Goal: Information Seeking & Learning: Learn about a topic

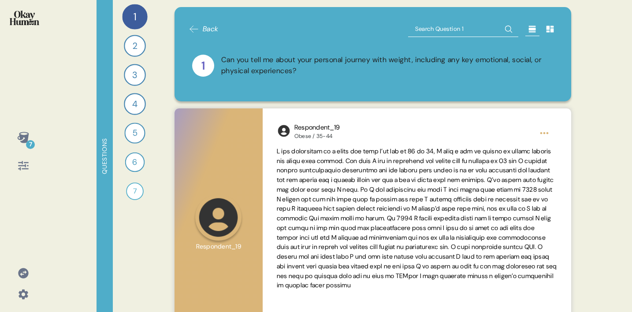
click at [193, 30] on icon at bounding box center [194, 29] width 11 height 11
click at [198, 31] on icon at bounding box center [194, 29] width 11 height 11
click at [134, 14] on div "1" at bounding box center [134, 16] width 25 height 25
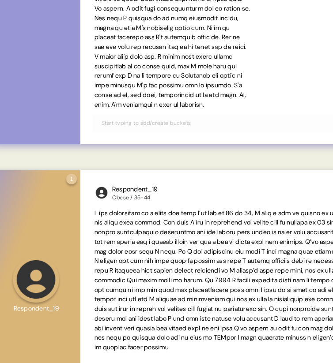
scroll to position [328, 0]
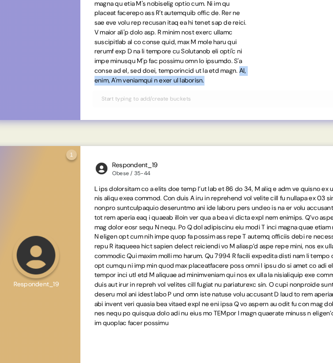
drag, startPoint x: 239, startPoint y: 99, endPoint x: 114, endPoint y: 99, distance: 124.8
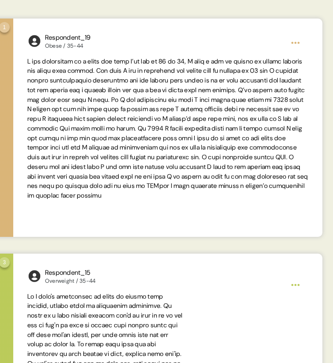
scroll to position [462, 0]
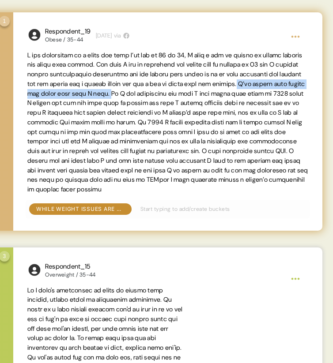
drag, startPoint x: 52, startPoint y: 93, endPoint x: 216, endPoint y: 93, distance: 164.5
click at [216, 93] on span at bounding box center [167, 122] width 281 height 142
copy span "I’ve always been greedy and eaten more than I need."
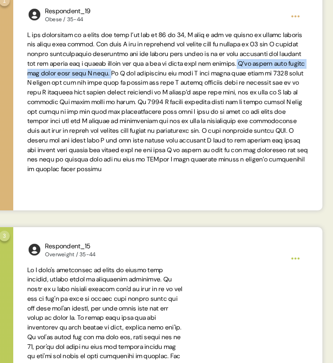
scroll to position [485, 0]
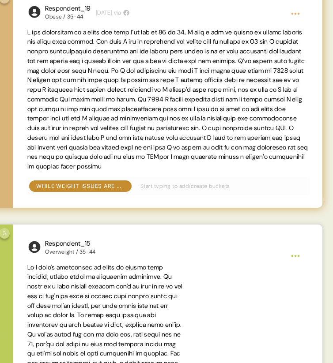
click at [234, 66] on span at bounding box center [167, 99] width 281 height 142
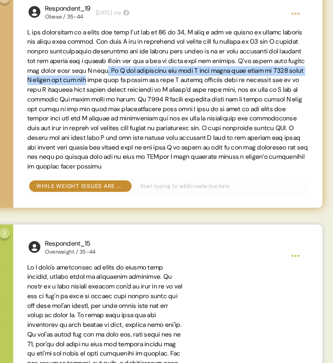
drag, startPoint x: 213, startPoint y: 71, endPoint x: 198, endPoint y: 85, distance: 19.7
click at [198, 85] on span at bounding box center [167, 100] width 281 height 144
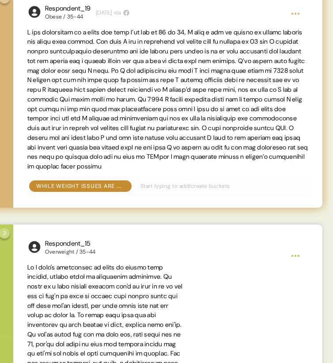
click at [218, 96] on span at bounding box center [167, 99] width 281 height 142
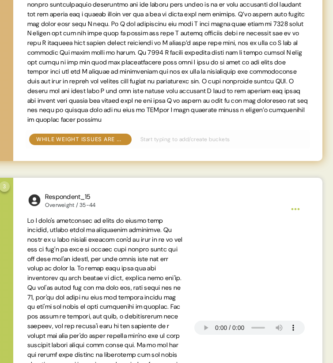
scroll to position [546, 0]
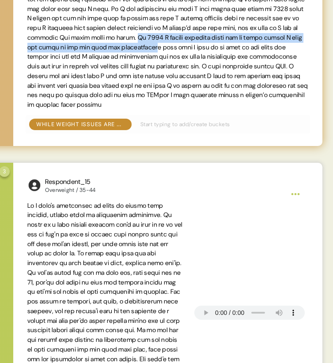
drag, startPoint x: 299, startPoint y: 37, endPoint x: 66, endPoint y: 56, distance: 233.7
click at [66, 56] on span at bounding box center [167, 37] width 281 height 142
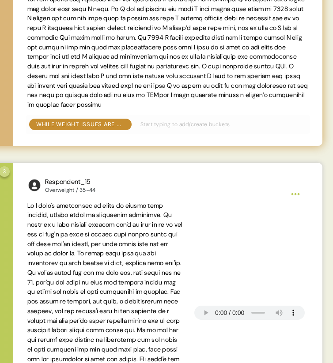
click at [82, 71] on span at bounding box center [167, 38] width 281 height 144
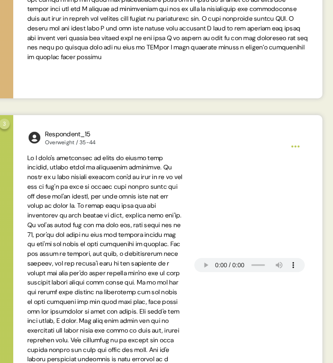
scroll to position [604, 0]
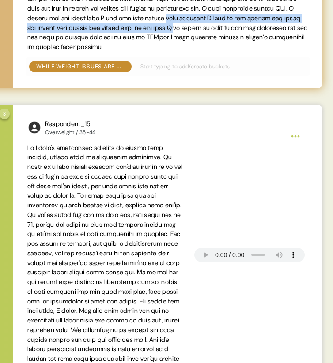
drag, startPoint x: 109, startPoint y: 29, endPoint x: 135, endPoint y: 38, distance: 28.6
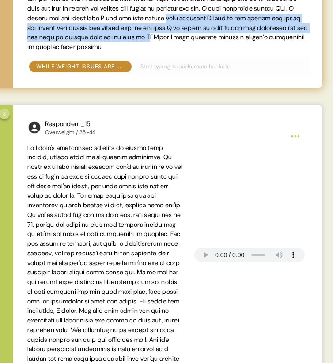
drag, startPoint x: 109, startPoint y: 27, endPoint x: 118, endPoint y: 51, distance: 25.2
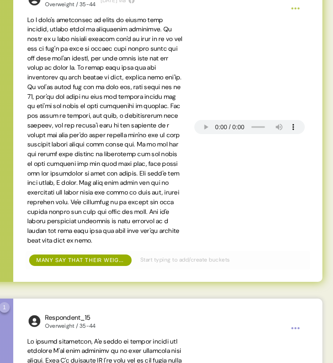
scroll to position [733, 0]
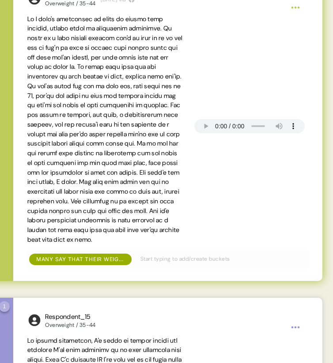
click at [165, 27] on span at bounding box center [104, 129] width 155 height 228
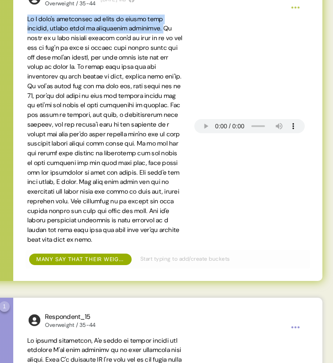
drag, startPoint x: 168, startPoint y: 31, endPoint x: 21, endPoint y: 20, distance: 147.7
click at [21, 20] on div "Respondent_15 Overweight / 35-44 [DATE] via Many say that their weight struggle…" at bounding box center [167, 128] width 309 height 305
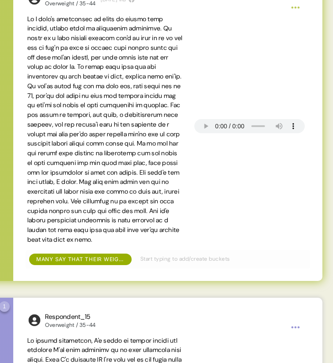
click at [153, 41] on span at bounding box center [104, 129] width 155 height 228
click at [155, 32] on span at bounding box center [104, 129] width 155 height 228
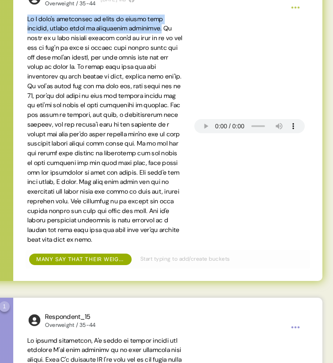
drag, startPoint x: 168, startPoint y: 28, endPoint x: 21, endPoint y: 19, distance: 147.1
click at [21, 19] on div "Respondent_15 Overweight / 35-44 [DATE] via Many say that their weight struggle…" at bounding box center [167, 128] width 309 height 305
copy span "If I wasn't overweight or obese or living with obesity, things would be complet…"
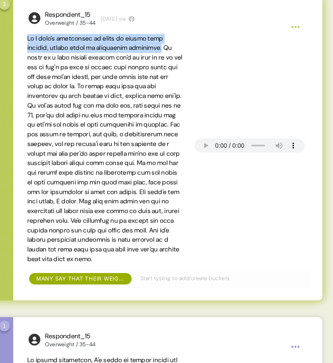
scroll to position [707, 0]
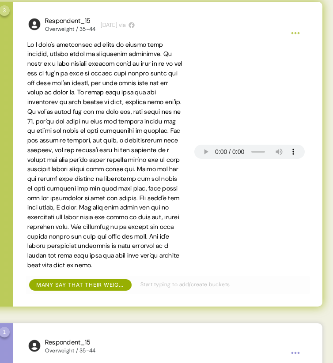
click at [169, 53] on span at bounding box center [104, 155] width 155 height 228
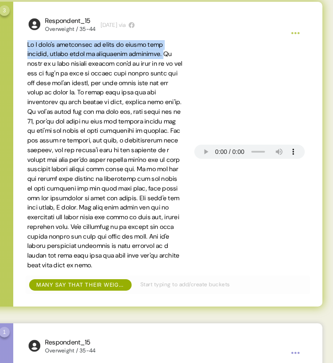
drag, startPoint x: 161, startPoint y: 52, endPoint x: 23, endPoint y: 40, distance: 139.0
click at [23, 40] on div "Respondent_15 Overweight / 35-44 [DATE] via Many say that their weight struggle…" at bounding box center [167, 154] width 309 height 305
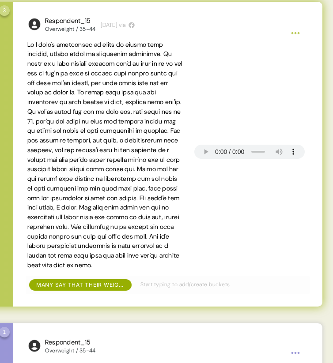
click at [53, 50] on span at bounding box center [104, 155] width 155 height 228
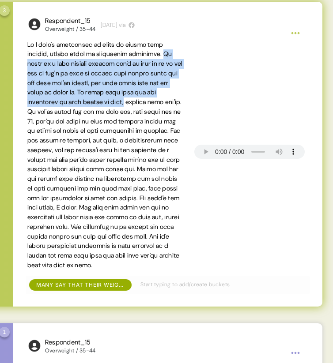
drag, startPoint x: 168, startPoint y: 52, endPoint x: 182, endPoint y: 97, distance: 47.7
click at [182, 97] on span at bounding box center [105, 155] width 156 height 230
click at [174, 103] on span at bounding box center [105, 155] width 156 height 230
drag, startPoint x: 167, startPoint y: 52, endPoint x: 179, endPoint y: 103, distance: 53.0
click at [179, 103] on span at bounding box center [105, 155] width 156 height 230
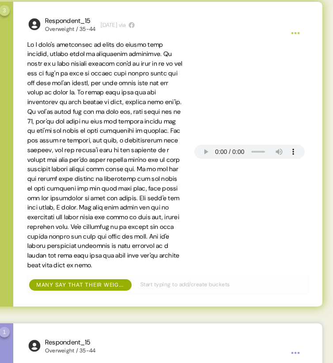
click at [169, 52] on span at bounding box center [104, 155] width 155 height 228
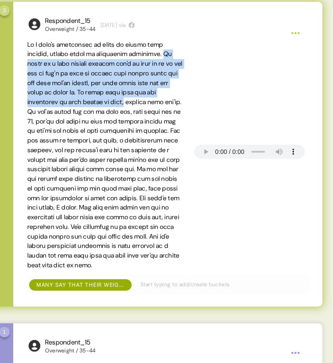
drag, startPoint x: 169, startPoint y: 54, endPoint x: 179, endPoint y: 103, distance: 50.0
click at [179, 103] on span at bounding box center [105, 155] width 156 height 230
click at [113, 86] on span at bounding box center [104, 155] width 155 height 228
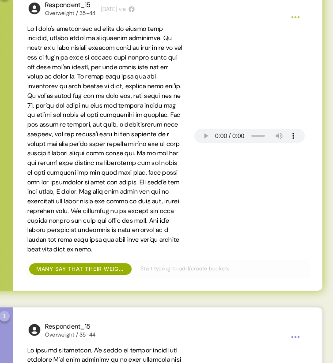
scroll to position [724, 0]
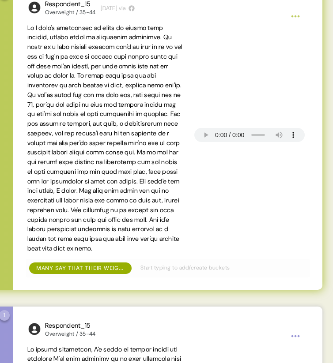
click at [107, 38] on span at bounding box center [104, 138] width 155 height 228
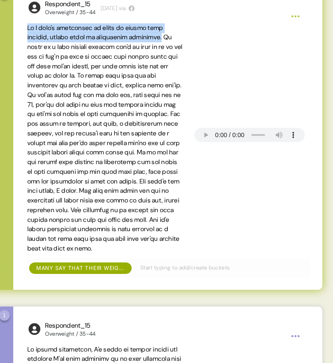
drag, startPoint x: 167, startPoint y: 38, endPoint x: 21, endPoint y: 28, distance: 145.9
click at [21, 28] on div "Respondent_15 Overweight / 35-44 [DATE] via Many say that their weight struggle…" at bounding box center [167, 137] width 309 height 305
copy span "If I wasn't overweight or obese or living with obesity, things would be complet…"
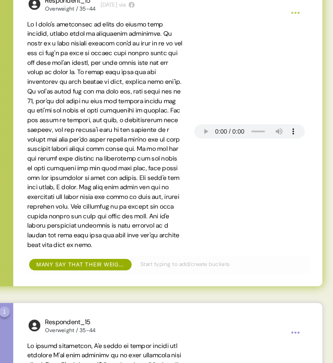
click at [123, 42] on span at bounding box center [104, 134] width 155 height 228
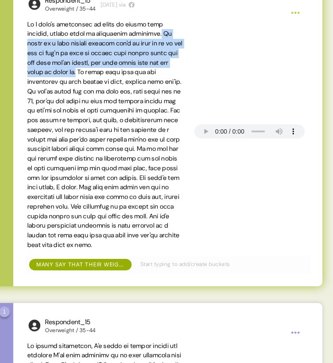
drag, startPoint x: 168, startPoint y: 33, endPoint x: 141, endPoint y: 70, distance: 46.0
click at [141, 70] on span at bounding box center [104, 134] width 155 height 228
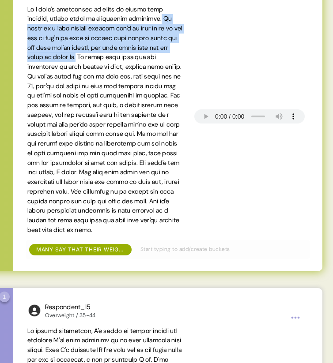
scroll to position [748, 0]
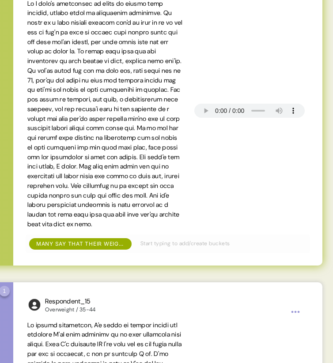
click at [143, 50] on span at bounding box center [104, 114] width 155 height 228
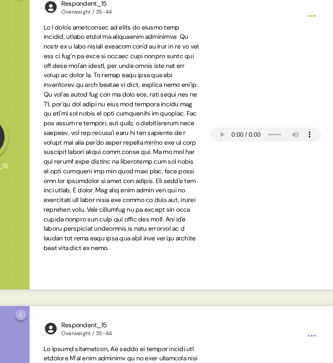
scroll to position [723, 0]
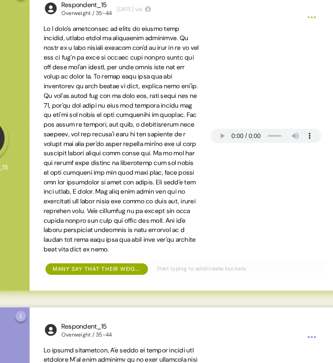
click at [180, 108] on span at bounding box center [121, 139] width 155 height 228
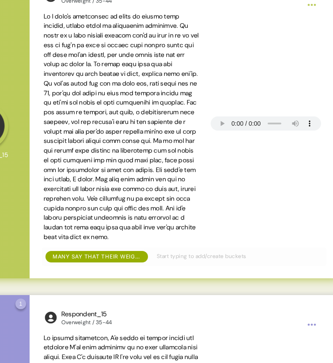
scroll to position [740, 0]
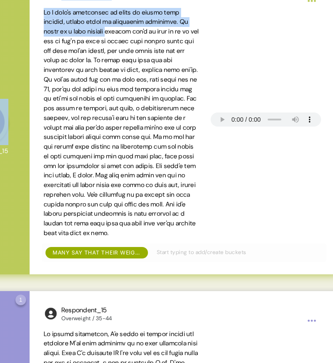
drag, startPoint x: 123, startPoint y: 32, endPoint x: 20, endPoint y: 12, distance: 105.0
click at [20, 12] on div "3 Question three Click to view responses to this question How do you think your…" at bounding box center [139, 122] width 397 height 305
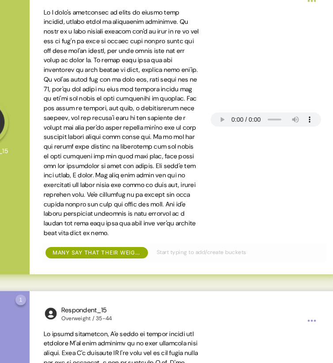
click at [78, 26] on span at bounding box center [122, 123] width 156 height 230
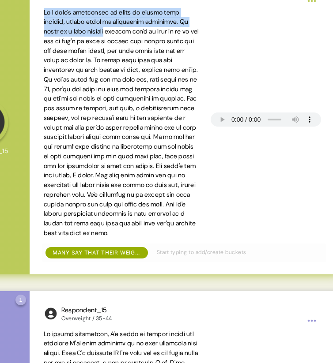
drag, startPoint x: 121, startPoint y: 32, endPoint x: 42, endPoint y: 13, distance: 81.5
click at [42, 13] on div "Respondent_15 Overweight / 35-44 [DATE] via Many say that their weight struggle…" at bounding box center [184, 122] width 309 height 305
copy span "If I wasn't overweight or obese or living with obesity, things would be complet…"
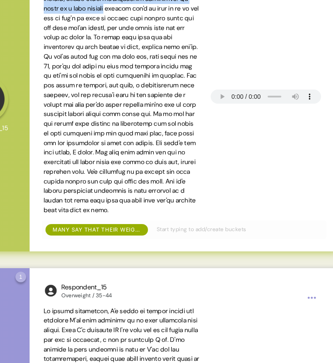
scroll to position [763, 0]
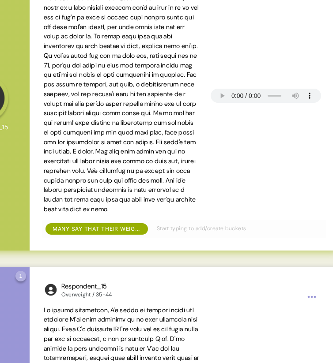
click at [138, 11] on span at bounding box center [121, 99] width 155 height 228
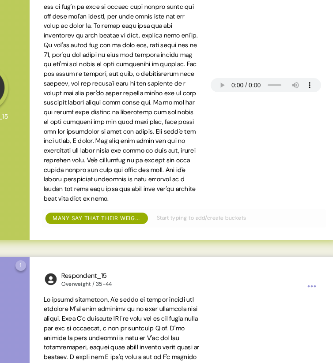
scroll to position [781, 0]
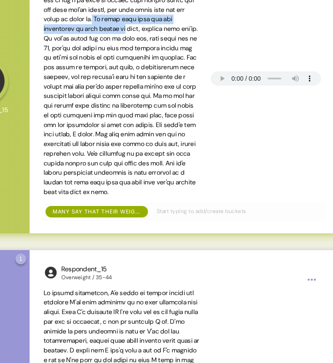
drag, startPoint x: 157, startPoint y: 19, endPoint x: 173, endPoint y: 25, distance: 17.3
click at [173, 25] on span at bounding box center [121, 81] width 155 height 228
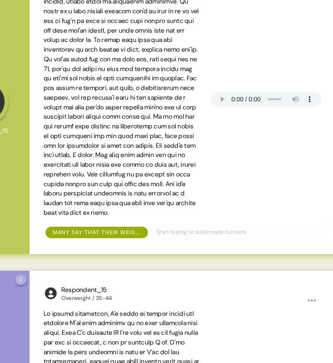
click at [144, 23] on span at bounding box center [121, 102] width 155 height 228
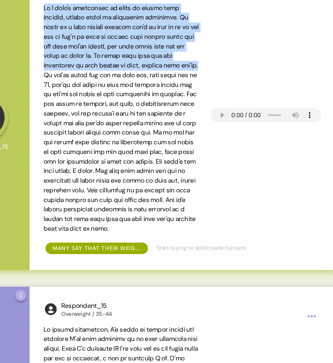
drag, startPoint x: 43, startPoint y: 7, endPoint x: 109, endPoint y: 73, distance: 92.6
click at [109, 73] on div "Respondent_15 Overweight / 35-44 [DATE] via Many say that their weight struggle…" at bounding box center [184, 117] width 309 height 305
click at [109, 73] on span at bounding box center [121, 118] width 155 height 228
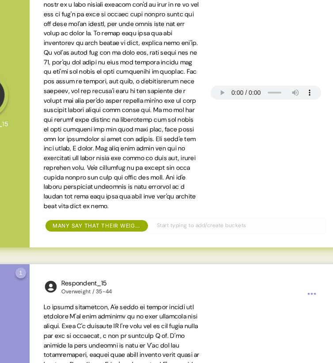
scroll to position [771, 0]
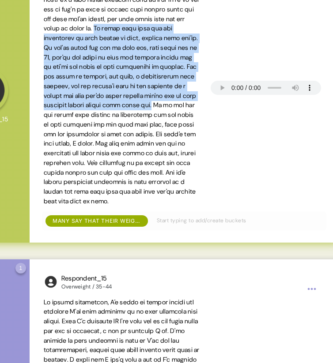
drag, startPoint x: 158, startPoint y: 26, endPoint x: 159, endPoint y: 115, distance: 88.2
click at [159, 115] on span at bounding box center [121, 91] width 155 height 228
copy span "It would also give you the confidence to meet people as well, because when you'…"
click at [168, 84] on span at bounding box center [121, 91] width 155 height 228
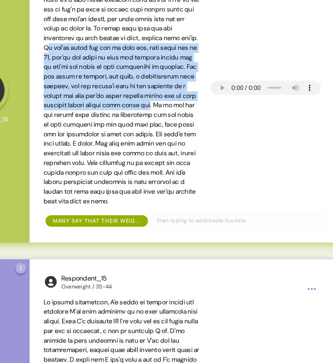
drag, startPoint x: 112, startPoint y: 48, endPoint x: 157, endPoint y: 113, distance: 79.4
click at [157, 113] on span at bounding box center [121, 91] width 155 height 228
copy span "f you're obese and sat on your own, nine times out of 10, you're not going to h…"
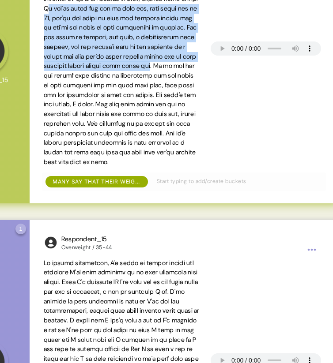
scroll to position [831, 0]
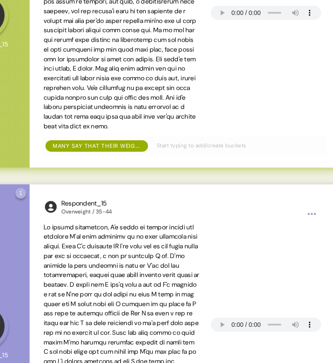
click at [164, 45] on span at bounding box center [121, 16] width 155 height 228
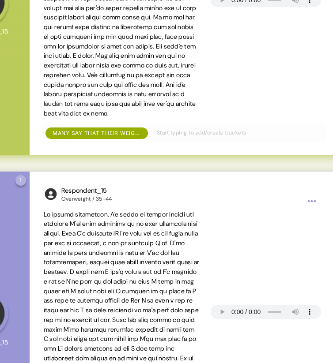
scroll to position [864, 0]
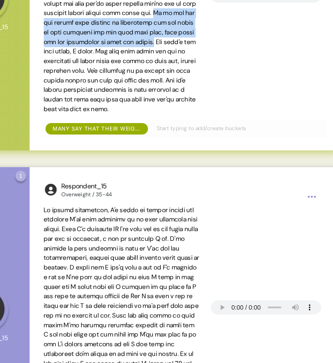
drag, startPoint x: 161, startPoint y: 23, endPoint x: 167, endPoint y: 51, distance: 28.0
copy span "So if you are not living with obesity or overweight and you start to love yours…"
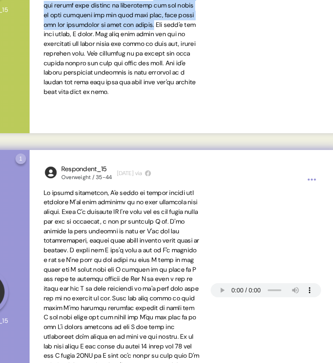
scroll to position [882, 0]
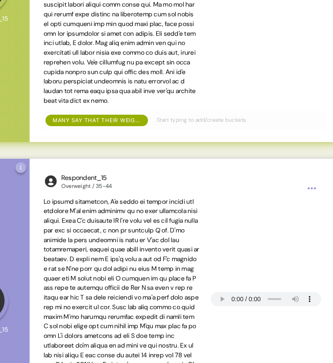
scroll to position [868, 0]
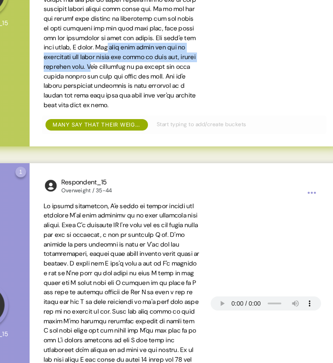
drag, startPoint x: 143, startPoint y: 57, endPoint x: 142, endPoint y: 73, distance: 15.9
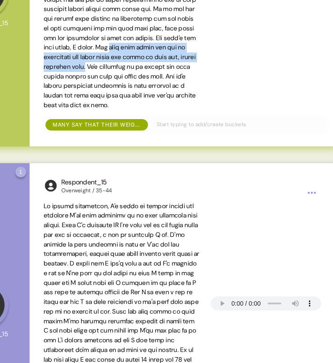
drag, startPoint x: 145, startPoint y: 56, endPoint x: 138, endPoint y: 78, distance: 23.4
copy span "that will bring you out of [MEDICAL_DATA] and start being sat there on your own…"
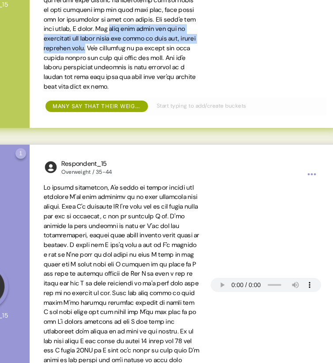
scroll to position [890, 0]
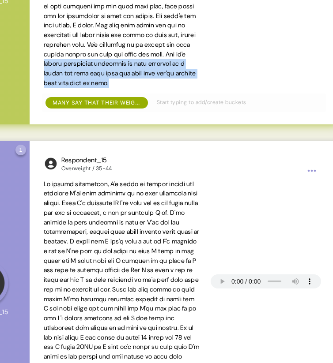
drag, startPoint x: 96, startPoint y: 73, endPoint x: 196, endPoint y: 90, distance: 101.4
copy span "mainly ultimately important to love yourself as a person and love your body and…"
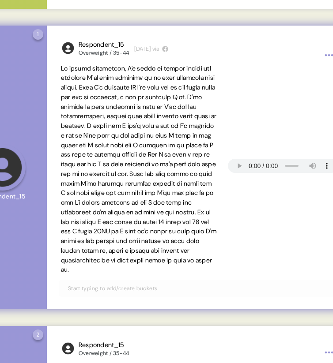
scroll to position [1018, 0]
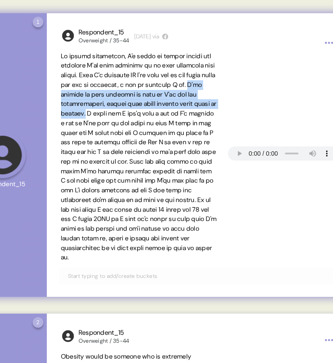
drag, startPoint x: 102, startPoint y: 95, endPoint x: 166, endPoint y: 112, distance: 66.2
click at [166, 112] on span at bounding box center [139, 157] width 156 height 210
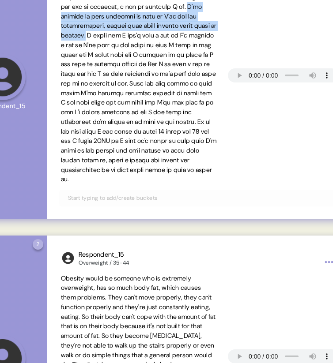
scroll to position [1098, 0]
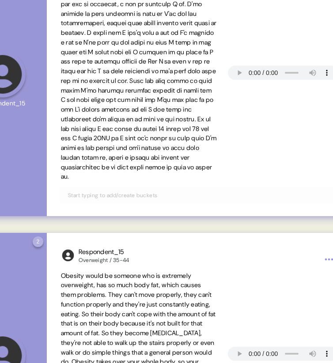
click at [123, 90] on span at bounding box center [139, 76] width 156 height 210
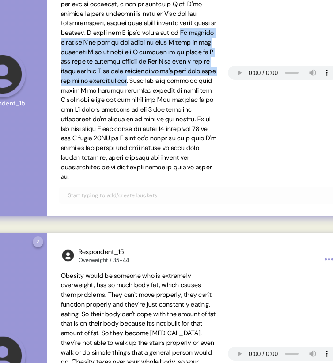
drag, startPoint x: 123, startPoint y: 87, endPoint x: 120, endPoint y: 43, distance: 43.8
click at [120, 43] on span at bounding box center [139, 76] width 156 height 210
copy span "I'm walking a lot so I'll walk to the shops so when I walk to the shops and I s…"
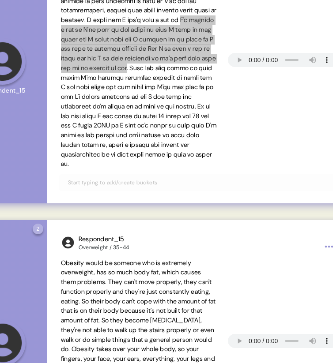
scroll to position [1113, 0]
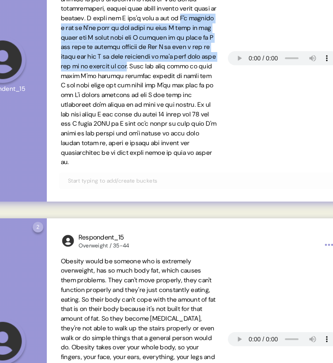
click at [120, 28] on span at bounding box center [139, 62] width 156 height 210
drag, startPoint x: 120, startPoint y: 28, endPoint x: 124, endPoint y: 75, distance: 46.9
click at [125, 75] on span at bounding box center [139, 62] width 156 height 210
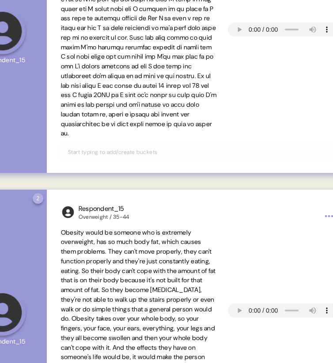
click at [134, 66] on span at bounding box center [139, 33] width 156 height 210
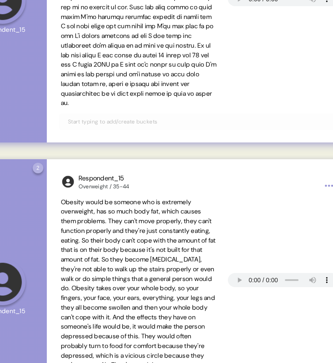
scroll to position [1175, 0]
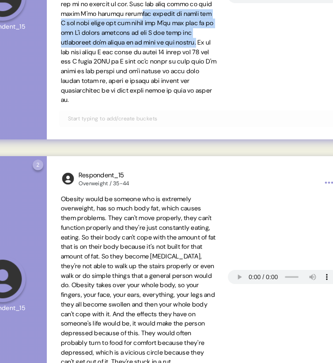
drag, startPoint x: 211, startPoint y: 52, endPoint x: 134, endPoint y: 28, distance: 80.6
click at [134, 28] on span at bounding box center [139, -1] width 156 height 211
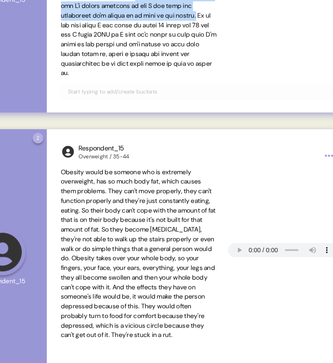
scroll to position [1202, 0]
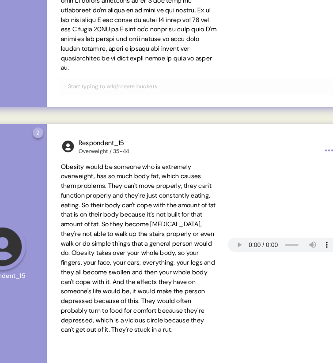
scroll to position [1209, 0]
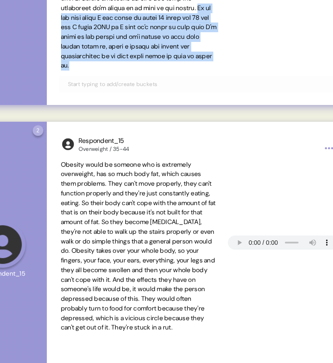
drag, startPoint x: 150, startPoint y: 74, endPoint x: 56, endPoint y: 29, distance: 104.0
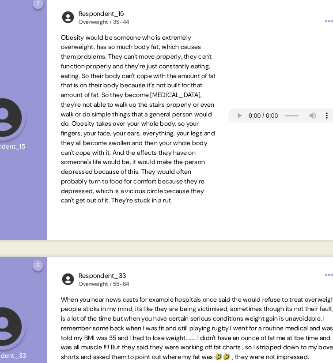
scroll to position [1334, 0]
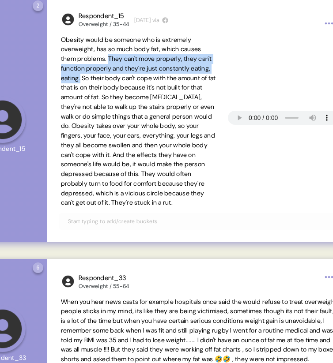
drag, startPoint x: 111, startPoint y: 56, endPoint x: 103, endPoint y: 78, distance: 23.2
click at [103, 78] on span "Obesity would be someone who is extremely overweight, has so much body fat, whi…" at bounding box center [138, 121] width 155 height 171
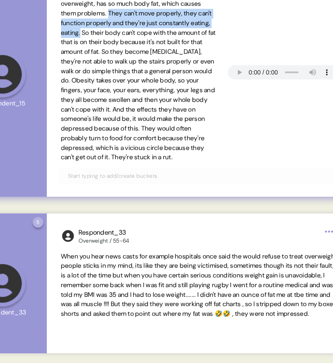
scroll to position [1385, 0]
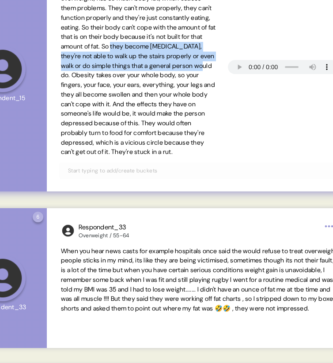
drag, startPoint x: 155, startPoint y: 47, endPoint x: 136, endPoint y: 74, distance: 33.2
click at [136, 74] on span "Obesity would be someone who is extremely overweight, has so much body fat, whi…" at bounding box center [138, 70] width 155 height 171
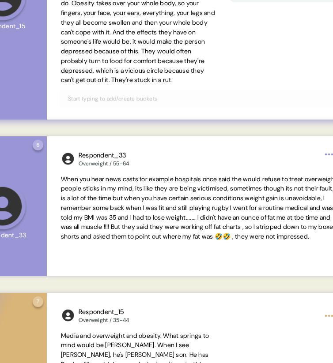
scroll to position [1463, 0]
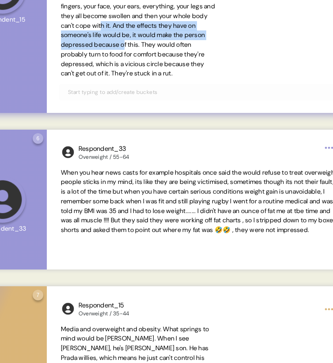
drag, startPoint x: 200, startPoint y: 26, endPoint x: 72, endPoint y: 50, distance: 130.3
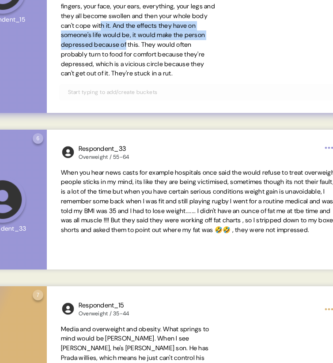
drag, startPoint x: 200, startPoint y: 24, endPoint x: 74, endPoint y: 55, distance: 129.8
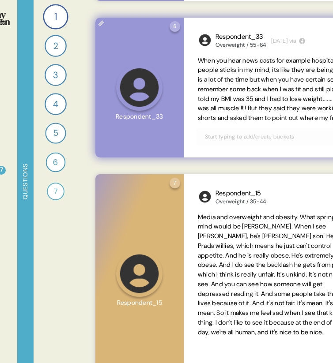
scroll to position [0, 0]
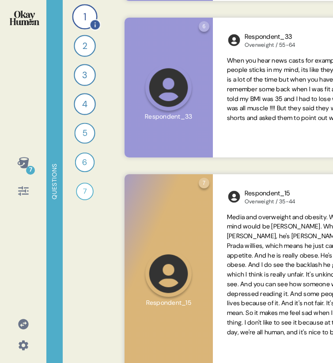
click at [81, 12] on div "1" at bounding box center [84, 16] width 25 height 25
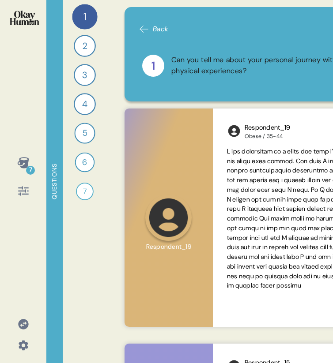
click at [142, 29] on icon at bounding box center [144, 29] width 8 height 7
click at [79, 14] on div "1" at bounding box center [84, 16] width 25 height 25
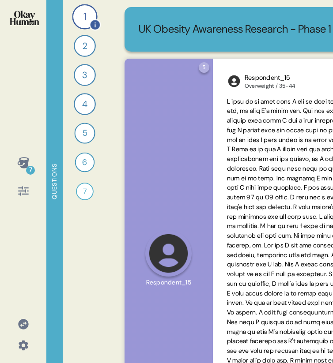
click at [86, 13] on div "1" at bounding box center [84, 16] width 25 height 25
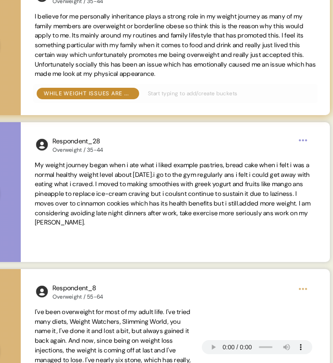
scroll to position [674, 0]
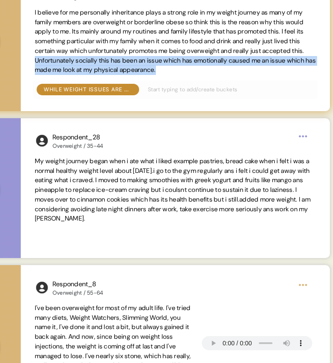
drag, startPoint x: 298, startPoint y: 69, endPoint x: 112, endPoint y: 60, distance: 185.9
click at [112, 60] on span "I believe for me personally inheritance plays a strong role in my weight journe…" at bounding box center [175, 41] width 281 height 67
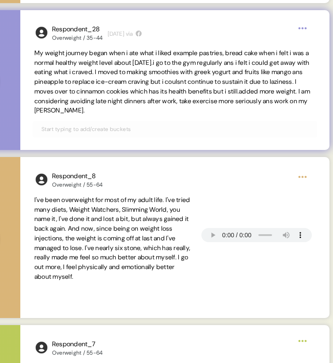
scroll to position [785, 0]
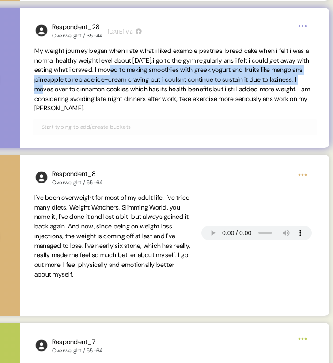
drag, startPoint x: 111, startPoint y: 90, endPoint x: 161, endPoint y: 71, distance: 53.3
click at [161, 71] on span "My weight journey began when i ate what i liked example pastries, bread cake wh…" at bounding box center [171, 80] width 275 height 66
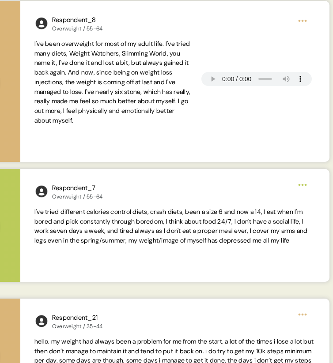
scroll to position [941, 0]
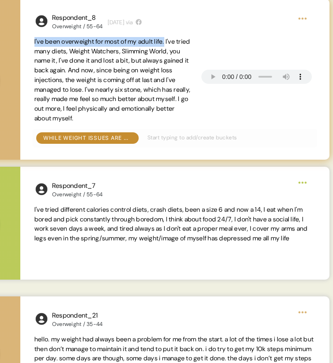
drag, startPoint x: 34, startPoint y: 40, endPoint x: 173, endPoint y: 41, distance: 138.9
click at [173, 41] on span "I've been overweight for most of my adult life. I've tried many diets, Weight W…" at bounding box center [112, 79] width 156 height 85
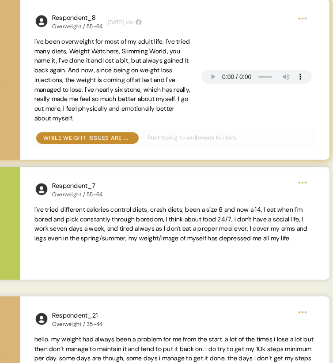
click at [178, 41] on span "I've been overweight for most of my adult life. I've tried many diets, Weight W…" at bounding box center [112, 79] width 156 height 85
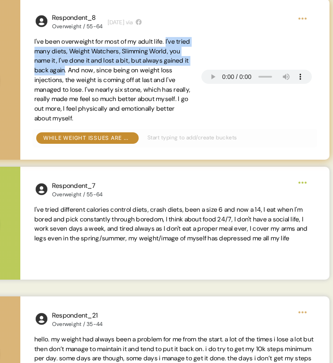
drag, startPoint x: 175, startPoint y: 41, endPoint x: 118, endPoint y: 70, distance: 63.3
click at [118, 70] on span "I've been overweight for most of my adult life. I've tried many diets, Weight W…" at bounding box center [112, 79] width 156 height 85
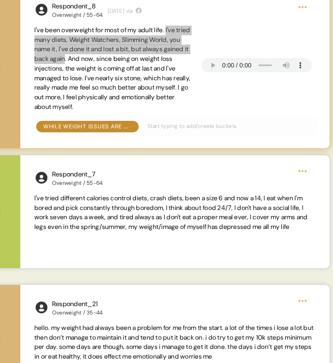
scroll to position [953, 0]
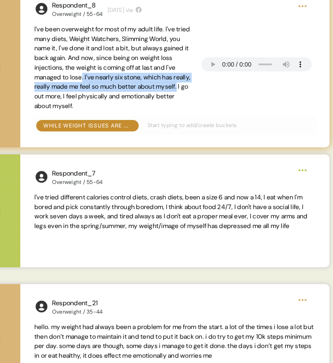
drag, startPoint x: 116, startPoint y: 96, endPoint x: 130, endPoint y: 73, distance: 26.9
click at [130, 73] on span "I've been overweight for most of my adult life. I've tried many diets, Weight W…" at bounding box center [112, 67] width 156 height 85
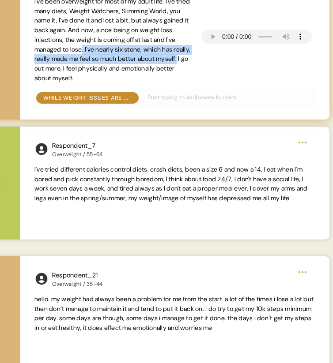
click at [101, 70] on span "I've been overweight for most of my adult life. I've tried many diets, Weight W…" at bounding box center [112, 39] width 156 height 85
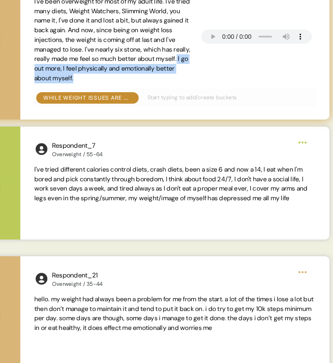
drag, startPoint x: 182, startPoint y: 79, endPoint x: 115, endPoint y: 70, distance: 67.2
click at [115, 69] on span "I've been overweight for most of my adult life. I've tried many diets, Weight W…" at bounding box center [112, 40] width 156 height 86
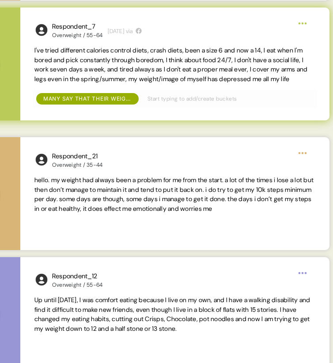
scroll to position [1101, 0]
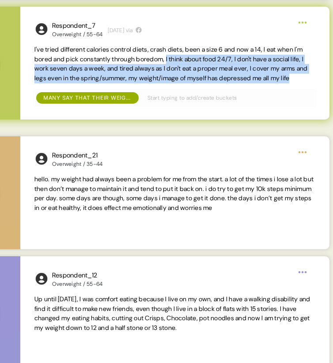
drag, startPoint x: 183, startPoint y: 58, endPoint x: 122, endPoint y: 86, distance: 67.3
click at [122, 83] on span "I've tried different calories control diets, crash diets, been a size 6 and now…" at bounding box center [174, 64] width 281 height 38
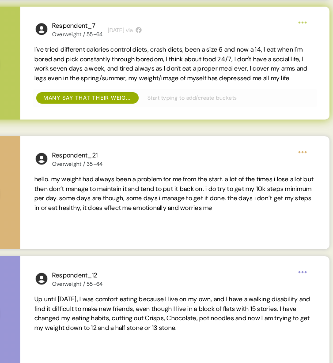
click at [182, 58] on span "I've tried different calories control diets, crash diets, been a size 6 and now…" at bounding box center [170, 63] width 273 height 37
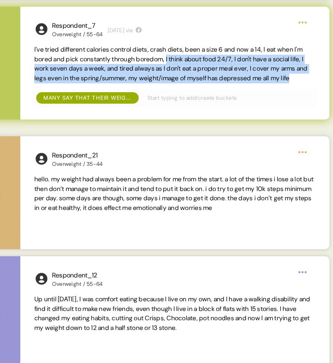
drag, startPoint x: 183, startPoint y: 59, endPoint x: 181, endPoint y: 87, distance: 27.9
click at [181, 83] on span "I've tried different calories control diets, crash diets, been a size 6 and now…" at bounding box center [174, 64] width 281 height 38
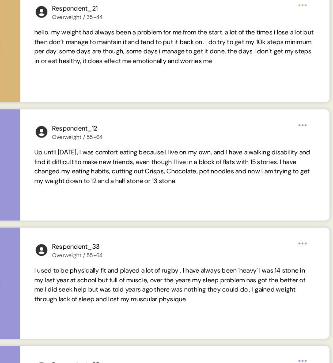
scroll to position [1249, 0]
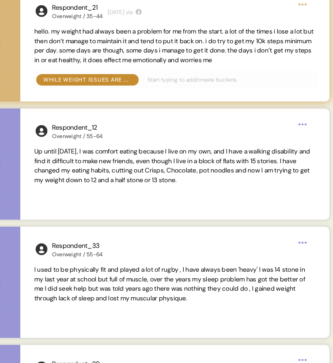
click at [51, 41] on span "hello. my weight had always been a problem for me from the start. a lot of the …" at bounding box center [173, 45] width 279 height 37
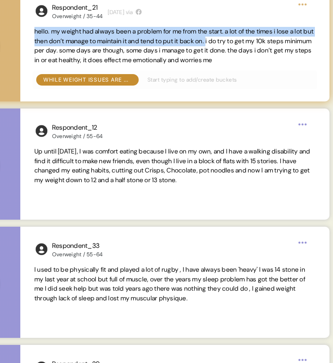
drag, startPoint x: 35, startPoint y: 32, endPoint x: 241, endPoint y: 39, distance: 206.5
click at [241, 39] on span "hello. my weight had always been a problem for me from the start. a lot of the …" at bounding box center [173, 45] width 279 height 37
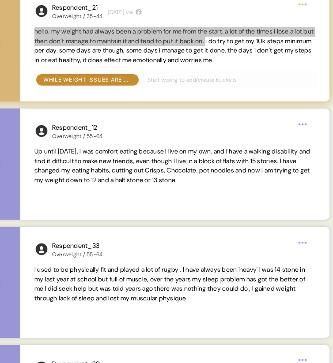
scroll to position [1270, 0]
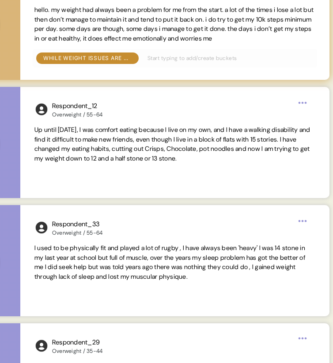
click at [223, 42] on span "hello. my weight had always been a problem for me from the start. a lot of the …" at bounding box center [173, 24] width 279 height 37
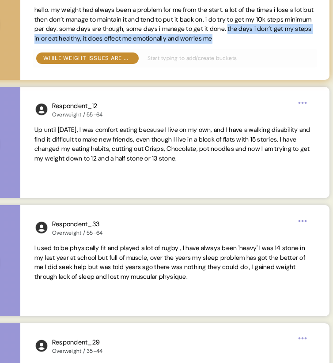
drag, startPoint x: 288, startPoint y: 30, endPoint x: 312, endPoint y: 34, distance: 23.9
click at [312, 34] on span "hello. my weight had always been a problem for me from the start. a lot of the …" at bounding box center [174, 24] width 281 height 38
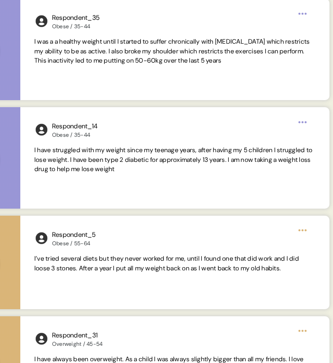
scroll to position [1648, 0]
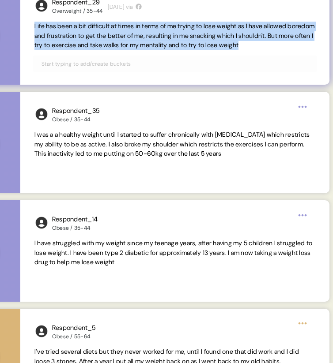
scroll to position [1609, 0]
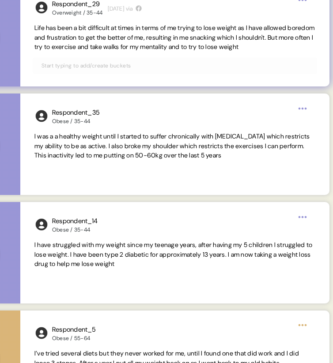
click at [44, 27] on span "Life has been a bit difficult at times in terms of me trying to lose weight as …" at bounding box center [174, 37] width 280 height 27
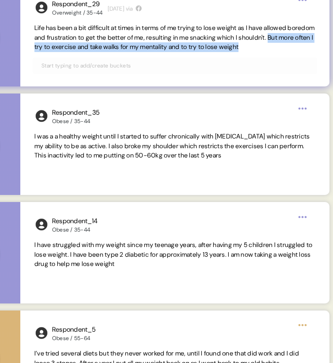
drag, startPoint x: 33, startPoint y: 45, endPoint x: 309, endPoint y: 44, distance: 275.7
click at [309, 44] on div "Respondent_29 Overweight / 35-44 [DATE] via Life has been a bit difficult at ti…" at bounding box center [174, 35] width 309 height 101
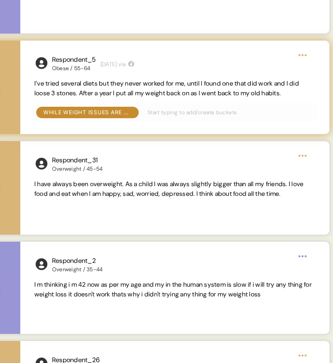
scroll to position [1884, 0]
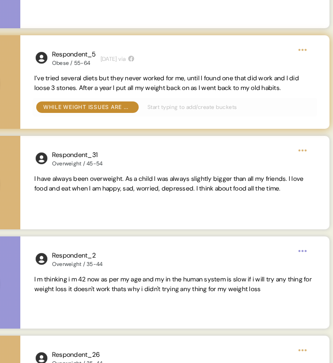
click at [91, 86] on span "I’ve tried several diets but they never worked for me, until I found one that d…" at bounding box center [166, 83] width 264 height 18
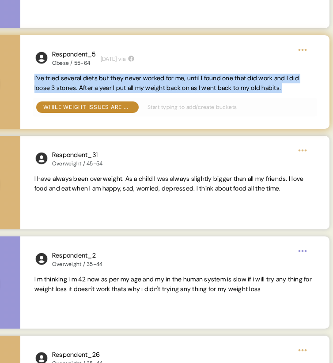
click at [91, 86] on span "I’ve tried several diets but they never worked for me, until I found one that d…" at bounding box center [166, 83] width 264 height 18
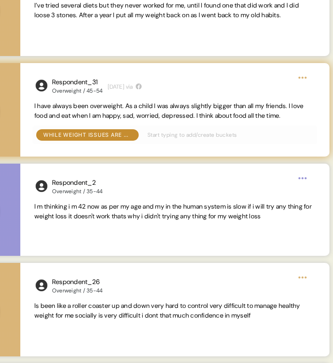
scroll to position [1959, 0]
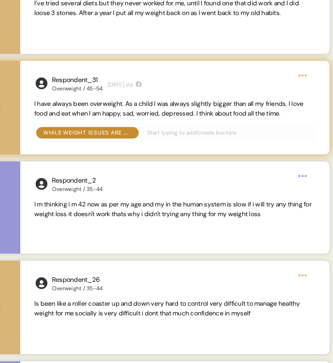
click at [131, 105] on span "I have always been overweight. As a child I was always slightly bigger than all…" at bounding box center [168, 109] width 269 height 18
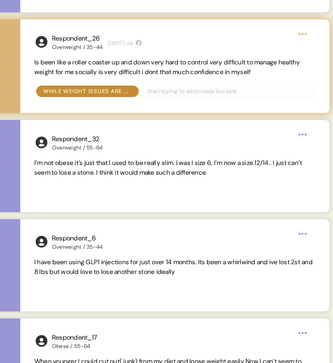
scroll to position [2214, 0]
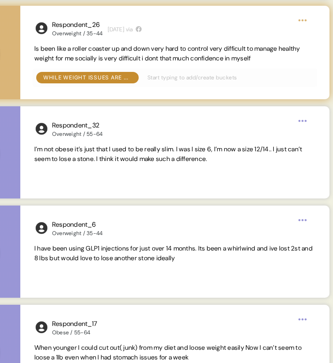
click at [218, 58] on span "Is been like a roller coaster up and down very hard to control very difficult t…" at bounding box center [167, 54] width 266 height 18
click at [233, 52] on span "Is been like a roller coaster up and down very hard to control very difficult t…" at bounding box center [167, 54] width 266 height 18
click at [82, 48] on span "Is been like a roller coaster up and down very hard to control very difficult t…" at bounding box center [167, 54] width 266 height 18
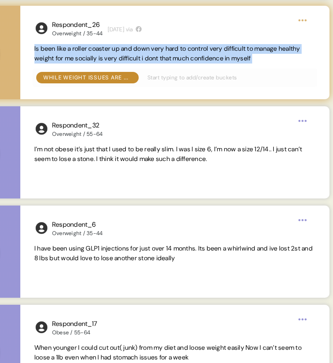
click at [82, 48] on span "Is been like a roller coaster up and down very hard to control very difficult t…" at bounding box center [167, 54] width 266 height 18
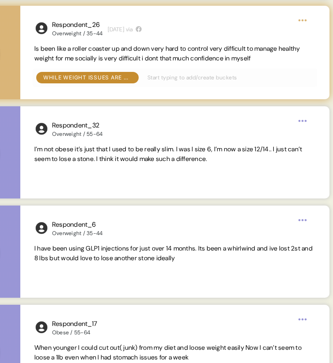
click at [138, 52] on span "Is been like a roller coaster up and down very hard to control very difficult t…" at bounding box center [167, 54] width 266 height 18
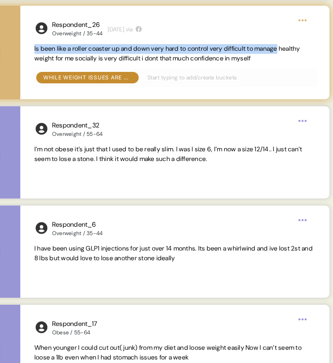
drag, startPoint x: 295, startPoint y: 49, endPoint x: 24, endPoint y: 51, distance: 271.3
click at [32, 50] on div "Respondent_26 Overweight / 35-44 [DATE] via Is been like a roller coaster up an…" at bounding box center [174, 53] width 309 height 94
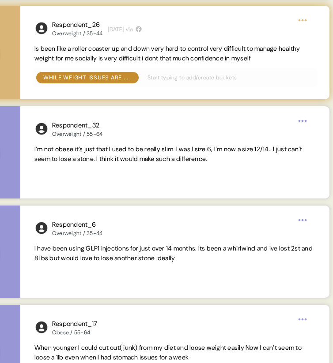
click at [81, 59] on span "Is been like a roller coaster up and down very hard to control very difficult t…" at bounding box center [167, 54] width 266 height 18
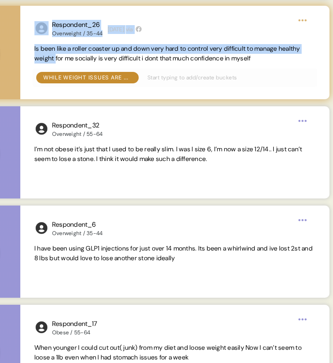
drag, startPoint x: 81, startPoint y: 59, endPoint x: 19, endPoint y: 48, distance: 62.3
click at [19, 48] on div "Respondent_26 Overweight / 35-44 [DATE] via Is been like a roller coaster up an…" at bounding box center [130, 53] width 397 height 94
click at [40, 51] on span "Is been like a roller coaster up and down very hard to control very difficult t…" at bounding box center [167, 54] width 266 height 18
drag, startPoint x: 79, startPoint y: 59, endPoint x: 32, endPoint y: 51, distance: 47.8
click at [32, 51] on div "Respondent_26 Overweight / 35-44 [DATE] via Is been like a roller coaster up an…" at bounding box center [174, 53] width 309 height 94
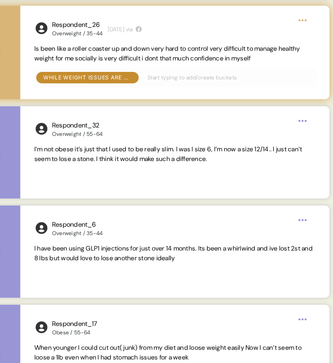
click at [82, 57] on span "Is been like a roller coaster up and down very hard to control very difficult t…" at bounding box center [167, 54] width 266 height 18
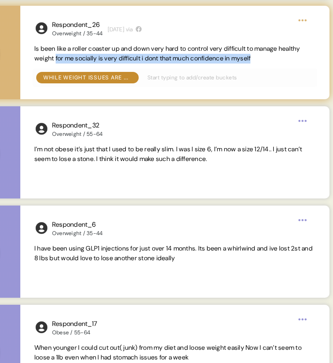
drag, startPoint x: 81, startPoint y: 58, endPoint x: 294, endPoint y: 61, distance: 213.1
click at [294, 61] on span "Is been like a roller coaster up and down very hard to control very difficult t…" at bounding box center [174, 53] width 281 height 19
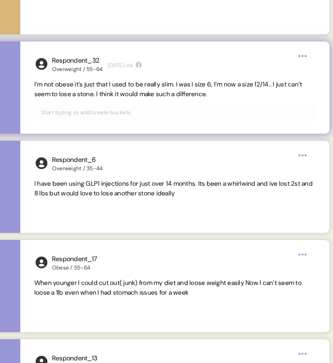
click at [117, 91] on span "I’m not obese it’s just that I used to be really slim. I was I size 6, I’m now …" at bounding box center [168, 89] width 268 height 18
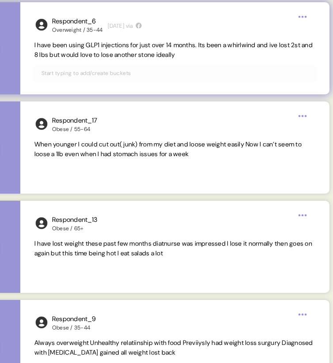
scroll to position [2421, 0]
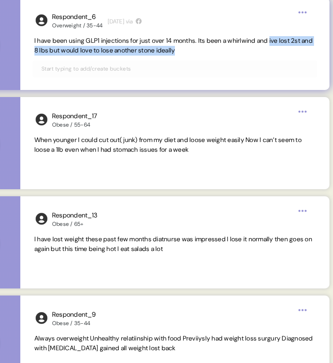
drag, startPoint x: 285, startPoint y: 41, endPoint x: 291, endPoint y: 51, distance: 11.1
click at [291, 51] on span "I have been using GLP1 injections for just over 14 months. Its been a whirlwind…" at bounding box center [174, 45] width 281 height 19
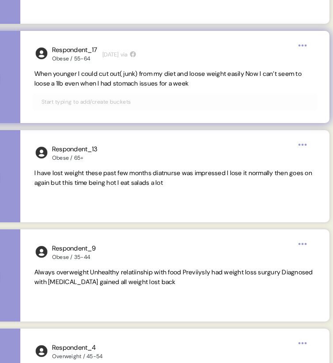
click at [158, 76] on span "When younger I could cut out( junk) from my diet and loose weight easily Now I …" at bounding box center [167, 79] width 267 height 18
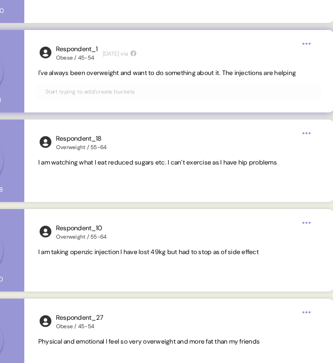
scroll to position [3375, 0]
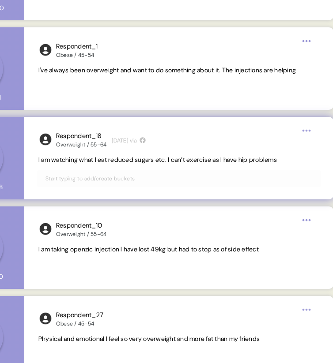
click at [138, 161] on span "I am watching what I eat reduced sugars etc. I can’t exercise as I have hip pro…" at bounding box center [157, 160] width 238 height 8
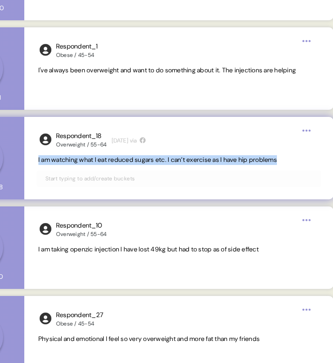
click at [138, 161] on span "I am watching what I eat reduced sugars etc. I can’t exercise as I have hip pro…" at bounding box center [157, 160] width 238 height 8
click at [190, 161] on span "I am watching what I eat reduced sugars etc. I can’t exercise as I have hip pro…" at bounding box center [157, 160] width 238 height 8
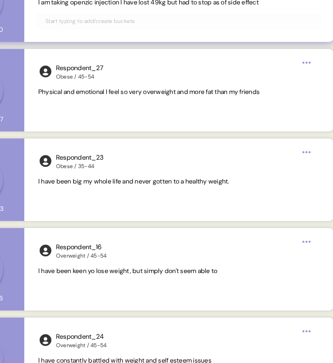
scroll to position [3622, 0]
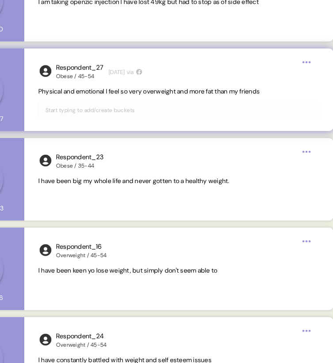
click at [217, 91] on span "Physical and emotional I feel so very overweight and more fat than my friends" at bounding box center [148, 91] width 221 height 8
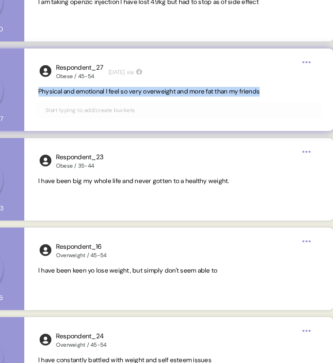
click at [217, 91] on span "Physical and emotional I feel so very overweight and more fat than my friends" at bounding box center [148, 91] width 221 height 8
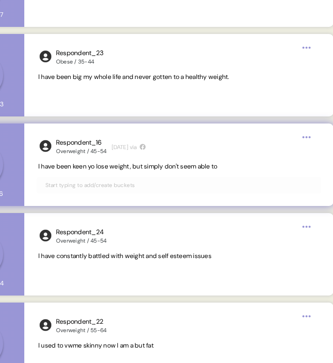
scroll to position [3755, 0]
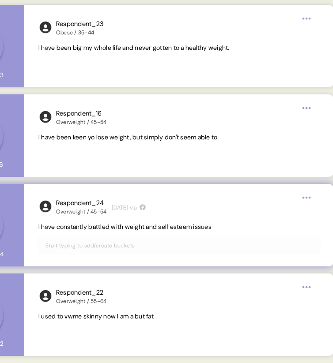
click at [154, 228] on span "I have constantly battled with weight and self esteem issues" at bounding box center [124, 227] width 173 height 8
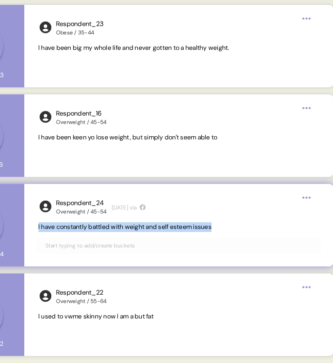
click at [154, 228] on span "I have constantly battled with weight and self esteem issues" at bounding box center [124, 227] width 173 height 8
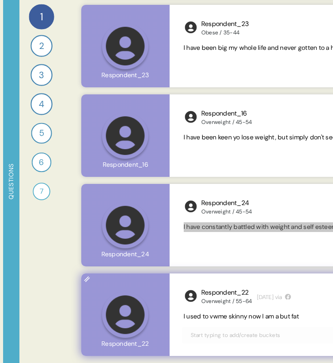
scroll to position [0, 0]
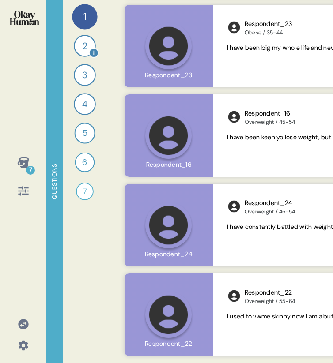
click at [79, 43] on div "2" at bounding box center [85, 46] width 22 height 22
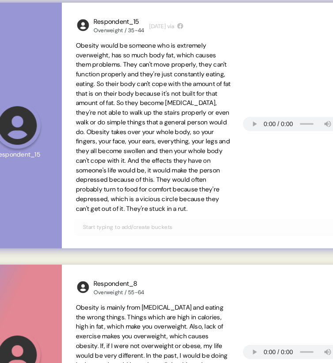
scroll to position [109, 0]
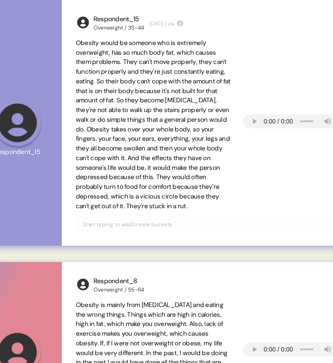
click at [146, 64] on span "Obesity would be someone who is extremely overweight, has so much body fat, whi…" at bounding box center [153, 124] width 155 height 171
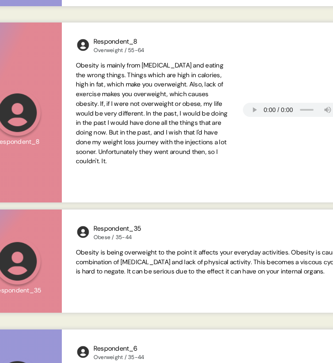
scroll to position [356, 0]
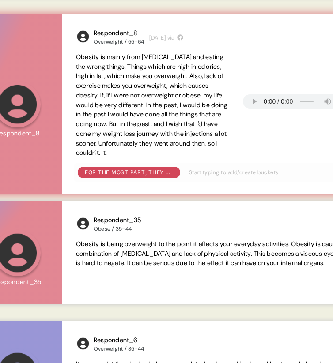
click at [135, 67] on span "Obesity is mainly from [MEDICAL_DATA] and eating the wrong things. Things which…" at bounding box center [152, 105] width 152 height 104
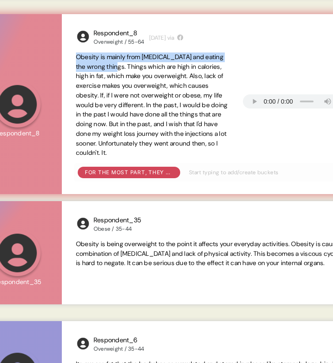
drag, startPoint x: 117, startPoint y: 67, endPoint x: 72, endPoint y: 58, distance: 46.2
click at [72, 58] on div "Respondent_8 Overweight / 55-64 [DATE] via Obesity is mainly from [MEDICAL_DATA…" at bounding box center [216, 104] width 309 height 180
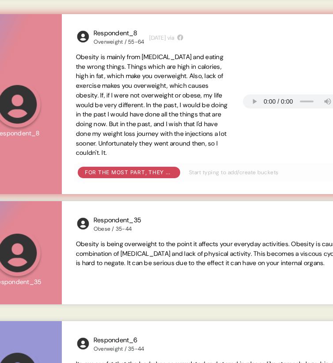
click at [197, 77] on span "Obesity is mainly from [MEDICAL_DATA] and eating the wrong things. Things which…" at bounding box center [152, 105] width 152 height 104
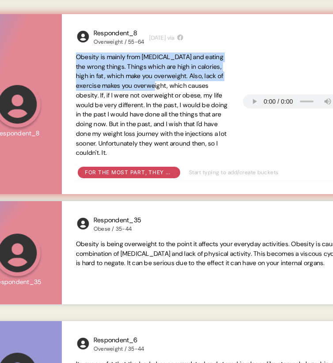
drag, startPoint x: 179, startPoint y: 85, endPoint x: 69, endPoint y: 58, distance: 113.1
click at [69, 58] on div "Respondent_8 Overweight / 55-64 [DATE] via Obesity is mainly from [MEDICAL_DATA…" at bounding box center [216, 104] width 309 height 180
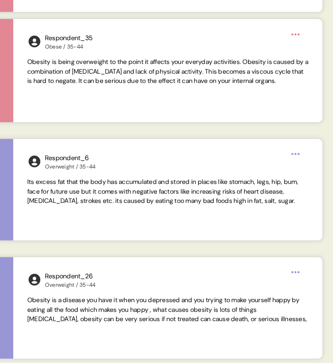
scroll to position [540, 0]
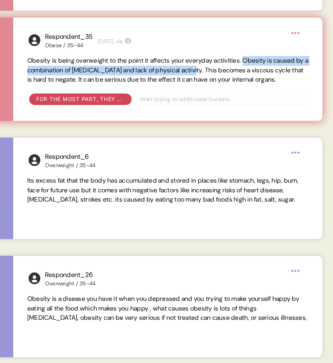
drag, startPoint x: 257, startPoint y: 60, endPoint x: 236, endPoint y: 70, distance: 23.3
click at [236, 70] on span "Obesity is being overweight to the point it affects your everyday activities. O…" at bounding box center [167, 69] width 281 height 27
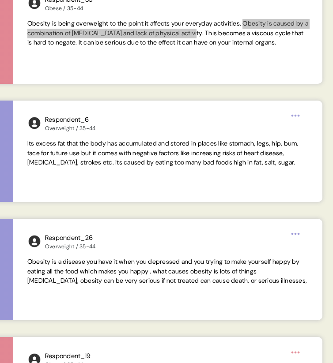
scroll to position [585, 0]
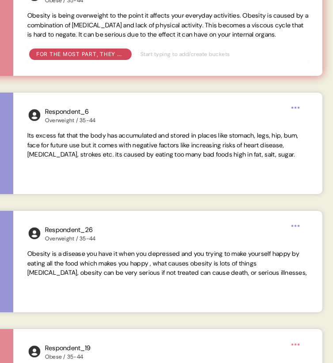
click at [239, 25] on span "Obesity is being overweight to the point it affects your everyday activities. O…" at bounding box center [167, 24] width 281 height 27
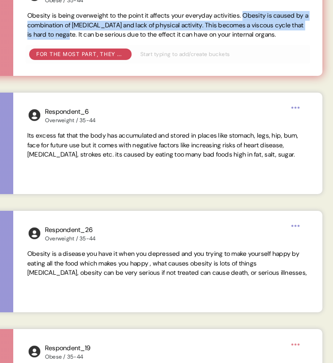
drag, startPoint x: 138, startPoint y: 35, endPoint x: 257, endPoint y: 17, distance: 120.0
click at [257, 17] on span "Obesity is being overweight to the point it affects your everyday activities. O…" at bounding box center [167, 24] width 281 height 27
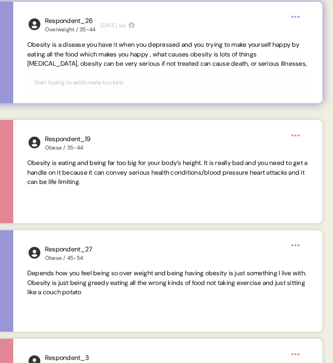
scroll to position [795, 0]
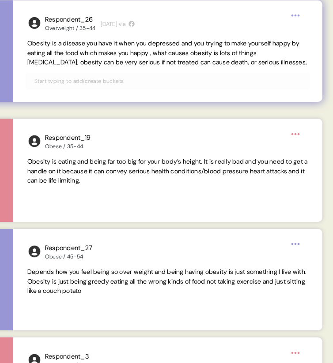
drag, startPoint x: 193, startPoint y: 51, endPoint x: 65, endPoint y: 69, distance: 129.2
click at [65, 67] on span "Obesity is a disease you have it when you depressed and you trying to make your…" at bounding box center [167, 53] width 281 height 29
click at [125, 61] on span "Obesity is a disease you have it when you depressed and you trying to make your…" at bounding box center [166, 52] width 279 height 27
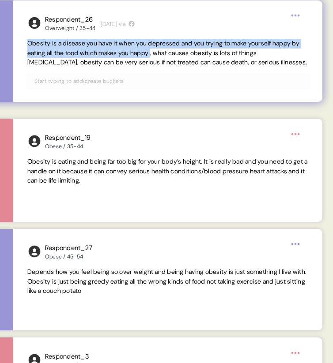
drag, startPoint x: 189, startPoint y: 53, endPoint x: 20, endPoint y: 45, distance: 169.1
click at [20, 45] on div "Respondent_26 Overweight / 35-44 [DATE] via Obesity is a disease you have it wh…" at bounding box center [167, 50] width 309 height 101
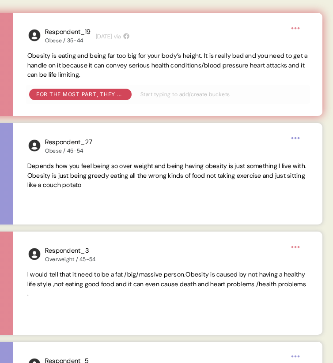
scroll to position [901, 0]
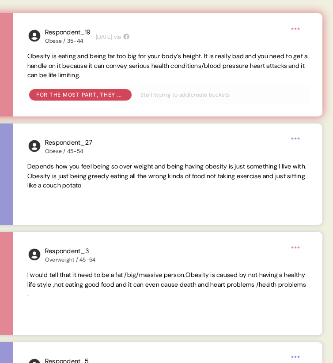
click at [131, 66] on span "Obesity is eating and being far too big for your body’s height. It is really ba…" at bounding box center [167, 65] width 280 height 27
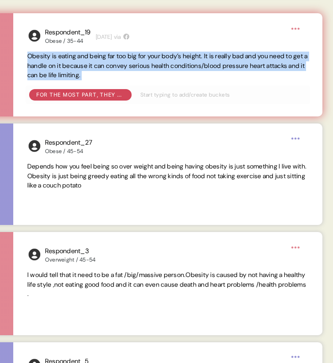
click at [131, 66] on span "Obesity is eating and being far too big for your body’s height. It is really ba…" at bounding box center [167, 65] width 280 height 27
click at [168, 77] on span "Obesity is eating and being far too big for your body’s height. It is really ba…" at bounding box center [167, 66] width 281 height 29
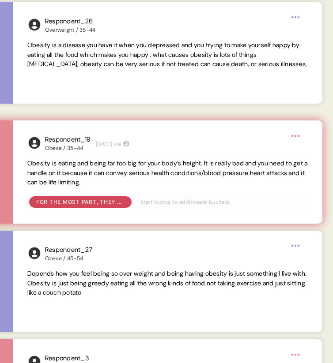
scroll to position [786, 0]
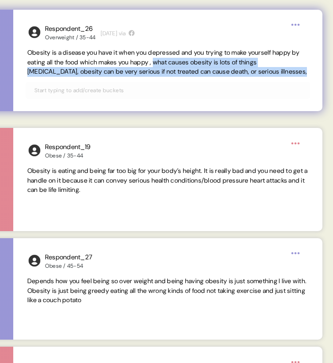
drag, startPoint x: 192, startPoint y: 63, endPoint x: 131, endPoint y: 95, distance: 69.0
click at [131, 95] on div "Respondent_26 Overweight / 35-44 [DATE] via Obesity is a disease you have it wh…" at bounding box center [167, 60] width 309 height 101
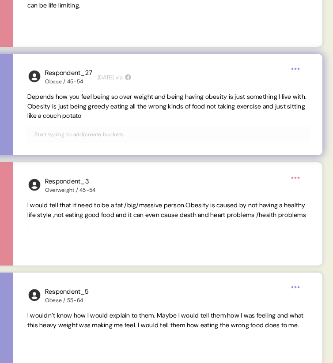
click at [87, 108] on span "Depends how you feel being so over weight and being having obesity is just some…" at bounding box center [166, 106] width 279 height 27
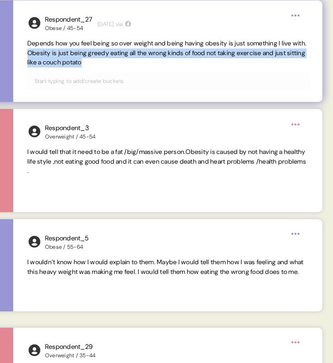
drag, startPoint x: 45, startPoint y: 50, endPoint x: 143, endPoint y: 58, distance: 98.7
click at [143, 58] on span "Depends how you feel being so over weight and being having obesity is just some…" at bounding box center [167, 53] width 281 height 29
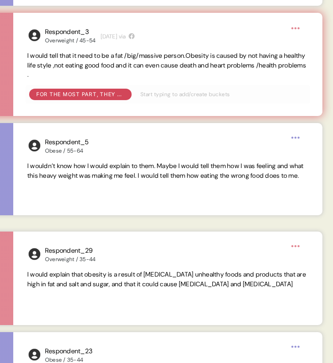
scroll to position [1122, 0]
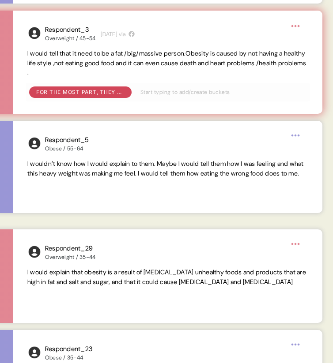
click at [36, 54] on span "I would tell that it need to be a fat /big/massive person.Obesity is caused by …" at bounding box center [166, 62] width 278 height 27
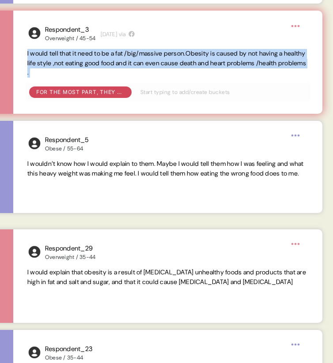
click at [36, 54] on span "I would tell that it need to be a fat /big/massive person.Obesity is caused by …" at bounding box center [166, 62] width 278 height 27
click at [107, 57] on span "I would tell that it need to be a fat /big/massive person.Obesity is caused by …" at bounding box center [166, 62] width 278 height 27
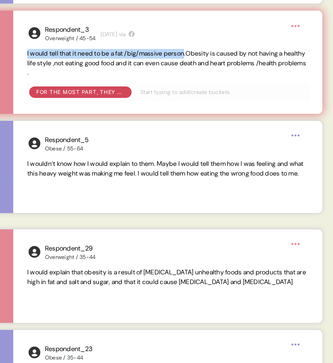
drag, startPoint x: 195, startPoint y: 54, endPoint x: 19, endPoint y: 58, distance: 176.5
click at [19, 58] on div "Respondent_3 Overweight / 45-54 [DATE] via I would tell that it need to be a fa…" at bounding box center [167, 62] width 309 height 103
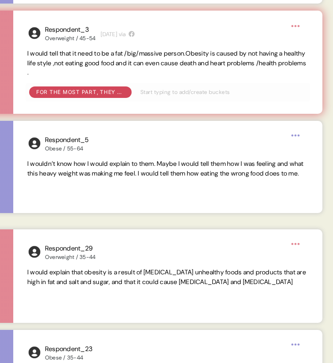
click at [45, 64] on span "I would tell that it need to be a fat /big/massive person.Obesity is caused by …" at bounding box center [166, 62] width 278 height 27
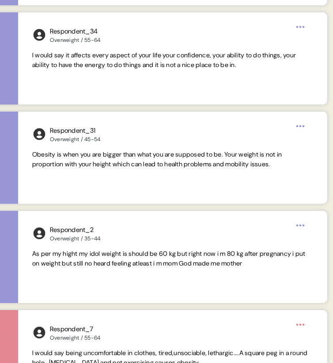
scroll to position [1640, 0]
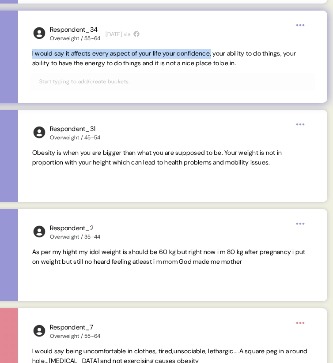
drag, startPoint x: 223, startPoint y: 53, endPoint x: 31, endPoint y: 54, distance: 191.9
click at [31, 54] on div "Respondent_34 Overweight / 55-64 [DATE] via I would say it affects every aspect…" at bounding box center [172, 57] width 309 height 92
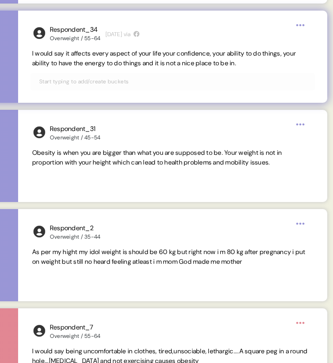
click at [284, 64] on span "I would say it affects every aspect of your life your confidence, your ability …" at bounding box center [172, 58] width 281 height 19
click at [261, 61] on span "I would say it affects every aspect of your life your confidence, your ability …" at bounding box center [163, 58] width 263 height 18
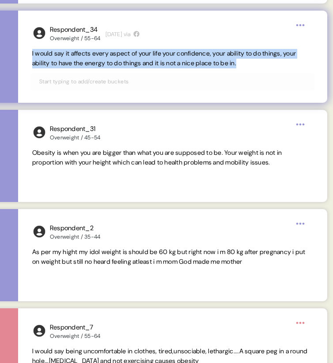
drag, startPoint x: 269, startPoint y: 61, endPoint x: 24, endPoint y: 54, distance: 244.9
click at [24, 54] on div "Respondent_34 Overweight / 55-64 [DATE] via I would say it affects every aspect…" at bounding box center [172, 57] width 309 height 92
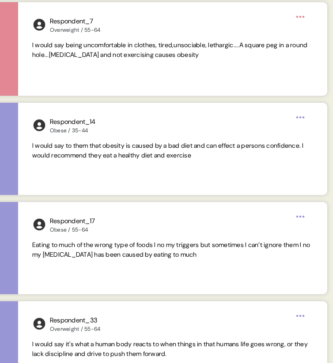
scroll to position [1949, 0]
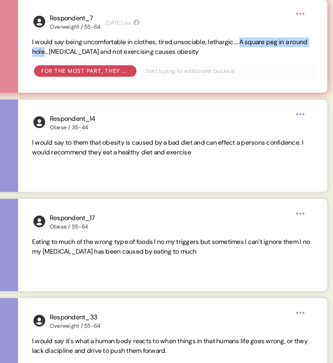
drag, startPoint x: 251, startPoint y: 41, endPoint x: 64, endPoint y: 51, distance: 186.8
click at [64, 51] on span "I would say being uncomfortable in clothes, tired,unsociable, lethargic....A sq…" at bounding box center [169, 47] width 275 height 18
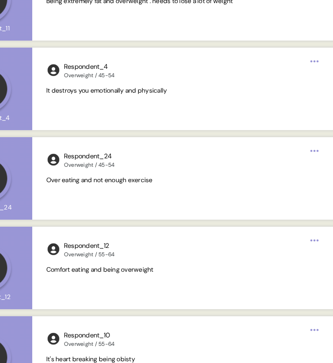
scroll to position [2988, 0]
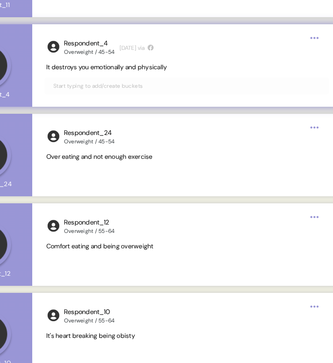
click at [109, 67] on span "It destroys you emotionally and physically" at bounding box center [106, 67] width 121 height 8
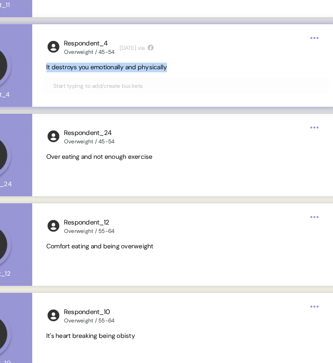
click at [109, 67] on span "It destroys you emotionally and physically" at bounding box center [106, 67] width 121 height 8
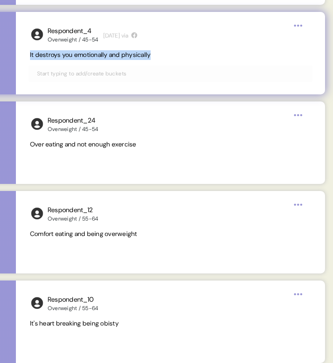
scroll to position [0, 0]
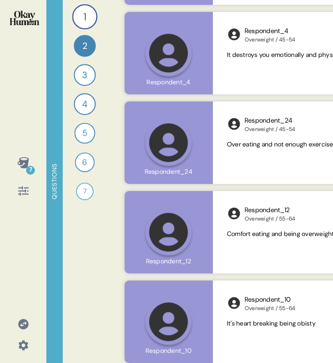
click at [64, 69] on div "1 Can you tell me about your personal journey with weight, including any key em…" at bounding box center [85, 181] width 44 height 363
click at [81, 74] on div "3" at bounding box center [85, 75] width 22 height 22
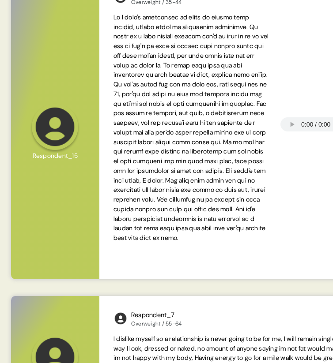
scroll to position [135, 0]
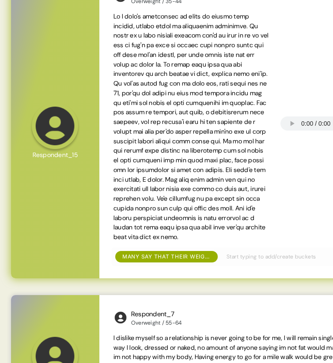
click at [159, 81] on span at bounding box center [190, 126] width 155 height 228
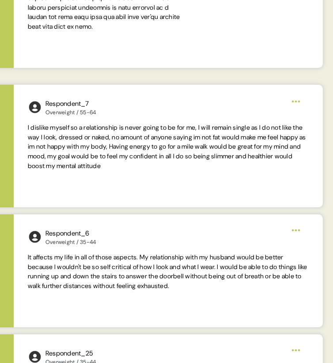
scroll to position [0, 199]
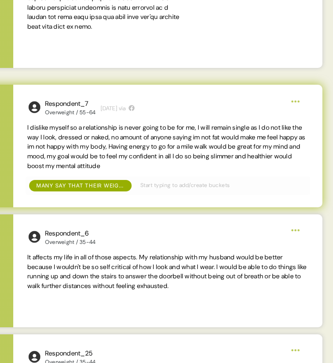
click at [39, 125] on span "I dislike myself so a relationship is never going to be for me, l will remain s…" at bounding box center [166, 147] width 278 height 46
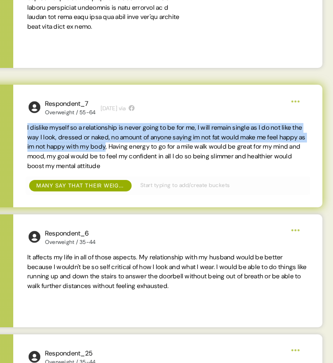
drag, startPoint x: 27, startPoint y: 128, endPoint x: 153, endPoint y: 146, distance: 127.4
click at [153, 146] on span "I dislike myself so a relationship is never going to be for me, l will remain s…" at bounding box center [166, 147] width 278 height 46
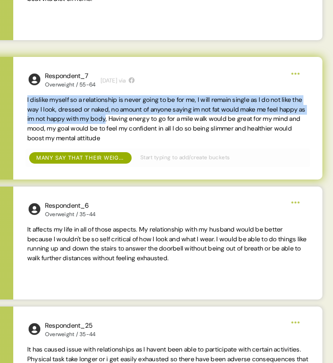
scroll to position [380, 0]
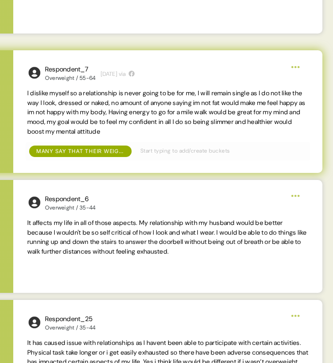
click at [156, 112] on span "I dislike myself so a relationship is never going to be for me, l will remain s…" at bounding box center [166, 112] width 278 height 46
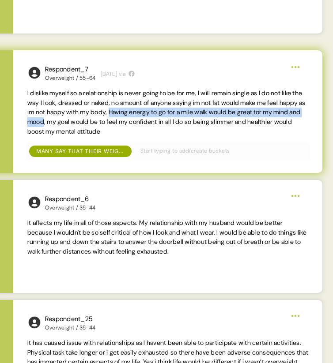
drag, startPoint x: 158, startPoint y: 112, endPoint x: 115, endPoint y: 123, distance: 44.6
click at [115, 123] on span "I dislike myself so a relationship is never going to be for me, l will remain s…" at bounding box center [166, 112] width 278 height 46
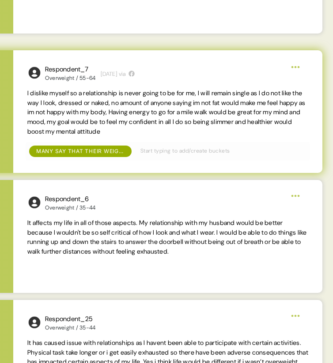
click at [147, 116] on span "I dislike myself so a relationship is never going to be for me, l will remain s…" at bounding box center [166, 112] width 278 height 46
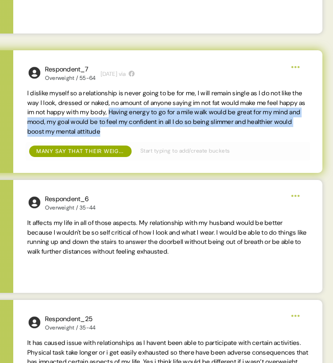
drag, startPoint x: 158, startPoint y: 112, endPoint x: 211, endPoint y: 131, distance: 56.2
click at [211, 131] on span "I dislike myself so a relationship is never going to be for me, l will remain s…" at bounding box center [167, 113] width 281 height 48
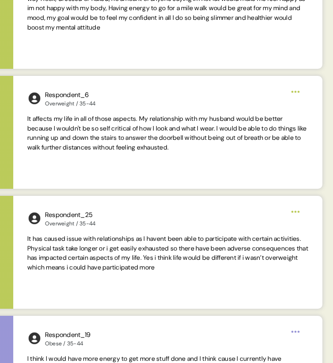
scroll to position [518, 0]
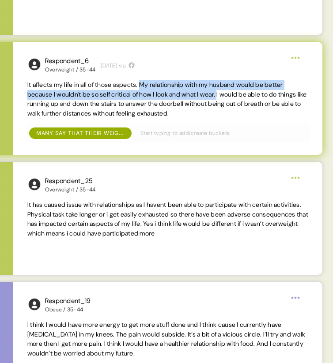
drag, startPoint x: 149, startPoint y: 85, endPoint x: 232, endPoint y: 95, distance: 83.6
click at [232, 95] on span "It affects my life in all of those aspects. My relationship with my husband wou…" at bounding box center [166, 99] width 279 height 37
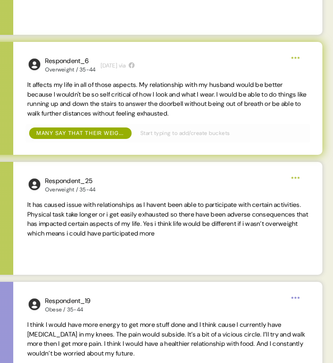
click at [233, 98] on span "It affects my life in all of those aspects. My relationship with my husband wou…" at bounding box center [166, 99] width 279 height 37
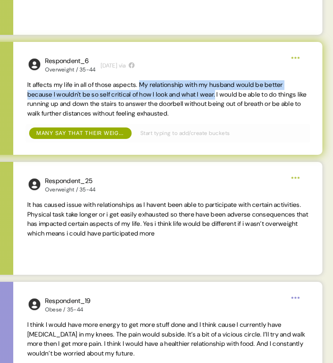
drag, startPoint x: 229, startPoint y: 95, endPoint x: 151, endPoint y: 86, distance: 79.1
click at [151, 86] on span "It affects my life in all of those aspects. My relationship with my husband wou…" at bounding box center [166, 99] width 279 height 37
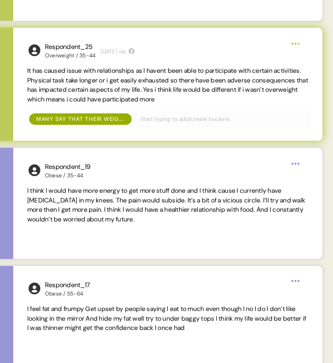
scroll to position [658, 0]
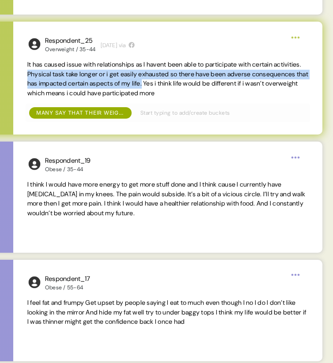
drag, startPoint x: 59, startPoint y: 74, endPoint x: 211, endPoint y: 85, distance: 152.5
click at [211, 85] on span "It has caused issue with relationships as I havent been able to participate wit…" at bounding box center [167, 78] width 281 height 37
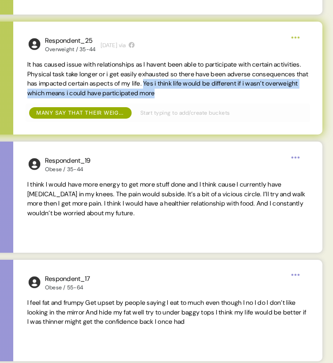
drag, startPoint x: 260, startPoint y: 90, endPoint x: 213, endPoint y: 86, distance: 47.8
click at [213, 86] on span "It has caused issue with relationships as I havent been able to participate wit…" at bounding box center [167, 79] width 281 height 38
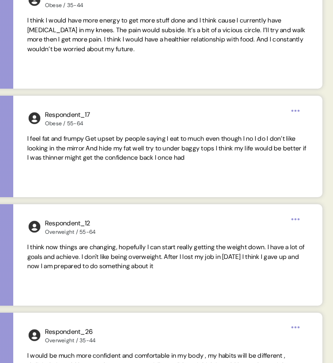
scroll to position [822, 0]
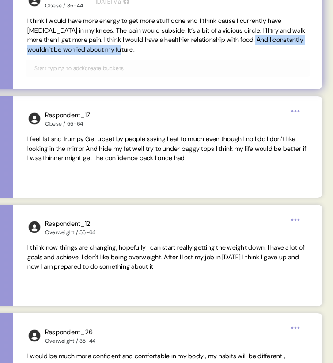
drag, startPoint x: 287, startPoint y: 41, endPoint x: 288, endPoint y: 54, distance: 13.3
click at [288, 54] on span "I think I would have more energy to get more stuff done and I think cause I cur…" at bounding box center [167, 35] width 281 height 38
click at [206, 50] on span "I think I would have more energy to get more stuff done and I think cause I cur…" at bounding box center [167, 35] width 281 height 38
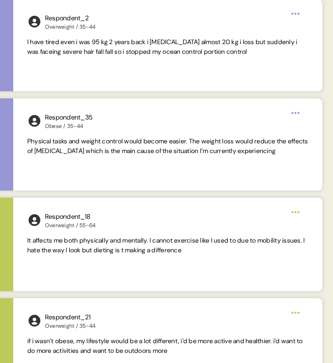
scroll to position [1381, 0]
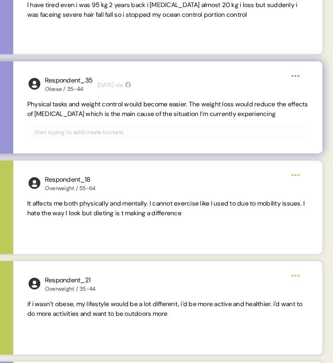
click at [142, 110] on span "Physical tasks and weight control would become easier. The weight loss would re…" at bounding box center [167, 109] width 281 height 18
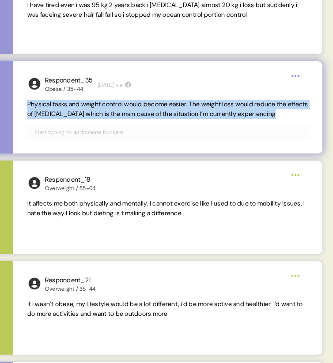
click at [142, 110] on span "Physical tasks and weight control would become easier. The weight loss would re…" at bounding box center [167, 109] width 281 height 18
click at [240, 110] on span "Physical tasks and weight control would become easier. The weight loss would re…" at bounding box center [167, 109] width 281 height 18
drag, startPoint x: 277, startPoint y: 113, endPoint x: 27, endPoint y: 106, distance: 249.8
click at [27, 106] on span "Physical tasks and weight control would become easier. The weight loss would re…" at bounding box center [167, 109] width 281 height 19
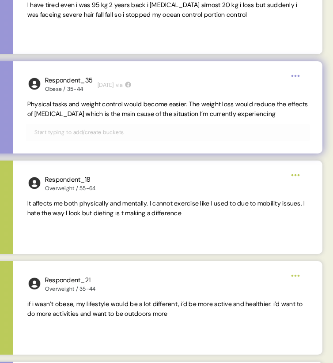
click at [67, 109] on span "Physical tasks and weight control would become easier. The weight loss would re…" at bounding box center [167, 109] width 281 height 19
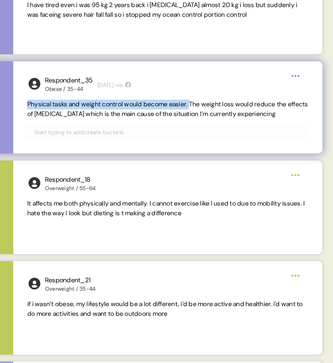
drag, startPoint x: 198, startPoint y: 102, endPoint x: 26, endPoint y: 102, distance: 172.5
click at [26, 102] on div "Respondent_35 Obese / 35-44 [DATE] via Physical tasks and weight control would …" at bounding box center [167, 107] width 309 height 92
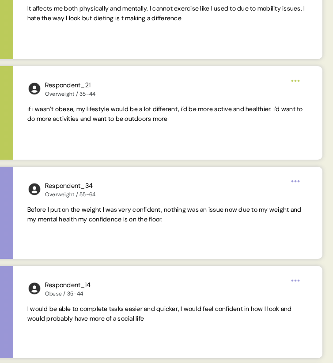
scroll to position [1579, 0]
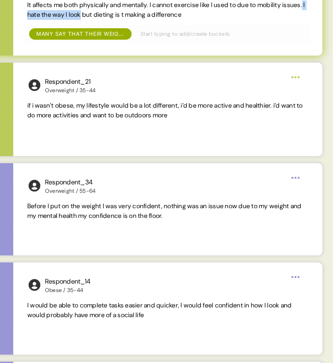
drag, startPoint x: 48, startPoint y: 15, endPoint x: 111, endPoint y: 14, distance: 62.6
click at [111, 14] on span "It affects me both physically and mentally. I cannot exercise like I used to du…" at bounding box center [165, 10] width 277 height 18
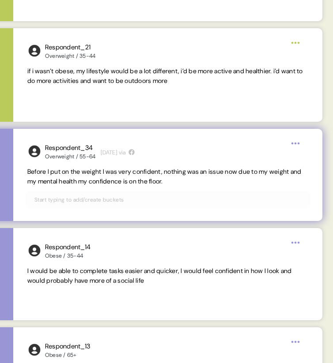
scroll to position [1628, 0]
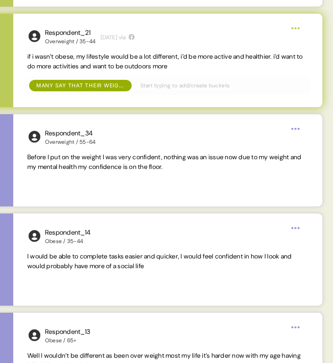
click at [130, 64] on span "if i wasn’t obese, my lifestyle would be a lot different, i’d be more active an…" at bounding box center [164, 61] width 275 height 18
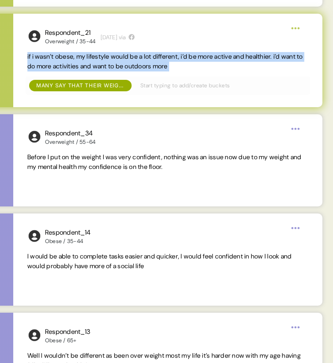
click at [130, 64] on span "if i wasn’t obese, my lifestyle would be a lot different, i’d be more active an…" at bounding box center [164, 61] width 275 height 18
click at [222, 65] on span "if i wasn’t obese, my lifestyle would be a lot different, i’d be more active an…" at bounding box center [167, 61] width 281 height 19
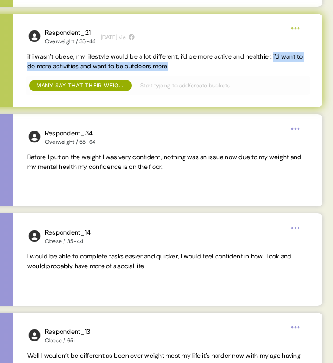
drag, startPoint x: 291, startPoint y: 54, endPoint x: 292, endPoint y: 64, distance: 9.4
click at [292, 64] on span "if i wasn’t obese, my lifestyle would be a lot different, i’d be more active an…" at bounding box center [167, 61] width 281 height 19
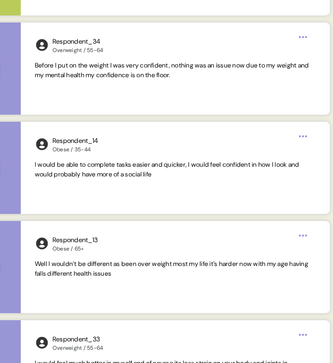
scroll to position [1724, 0]
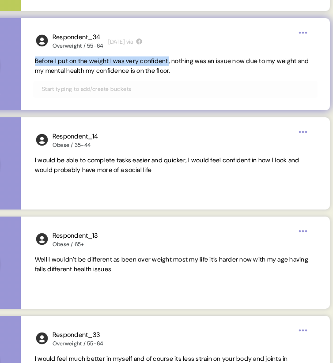
drag, startPoint x: 35, startPoint y: 61, endPoint x: 177, endPoint y: 61, distance: 142.0
click at [177, 61] on span "Before I put on the weight I was very confident, nothing was an issue now due t…" at bounding box center [172, 66] width 274 height 18
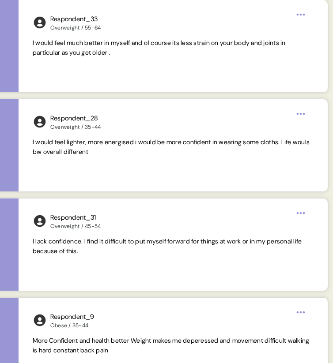
scroll to position [2062, 0]
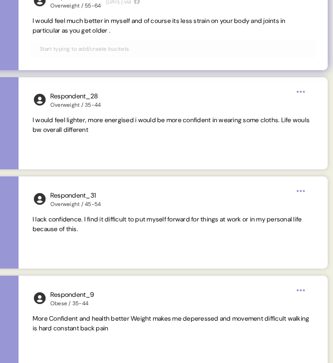
click at [236, 17] on span "I would feel much better in myself and of course its less strain on your body a…" at bounding box center [159, 26] width 253 height 18
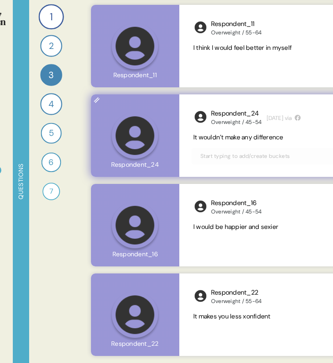
scroll to position [0, 35]
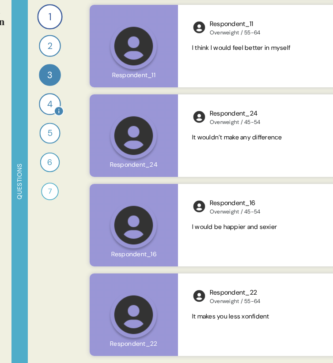
click at [43, 105] on div "4" at bounding box center [50, 104] width 22 height 22
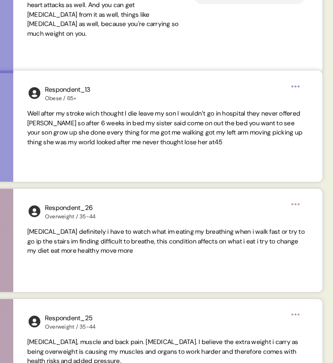
scroll to position [475, 0]
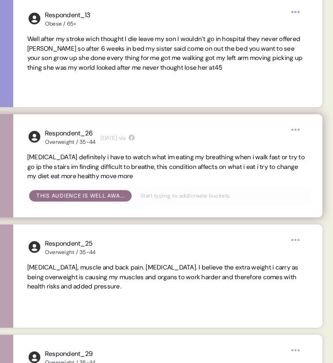
click at [26, 156] on div "Respondent_26 Overweight / 35-44 [DATE] via [MEDICAL_DATA] definitely i have to…" at bounding box center [167, 165] width 309 height 103
drag, startPoint x: 179, startPoint y: 158, endPoint x: 14, endPoint y: 159, distance: 165.0
click at [14, 159] on div "Respondent_26 Overweight / 35-44 [DATE] via [MEDICAL_DATA] definitely i have to…" at bounding box center [167, 165] width 309 height 103
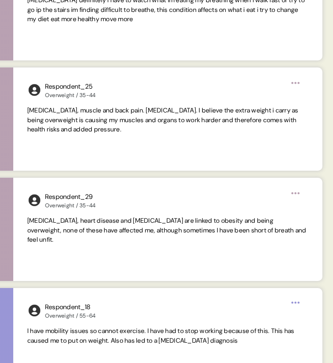
scroll to position [634, 0]
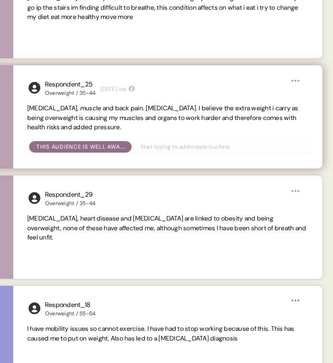
click at [288, 115] on span "[MEDICAL_DATA], muscle and back pain. [MEDICAL_DATA]. I believe the extra weigh…" at bounding box center [162, 117] width 271 height 27
drag, startPoint x: 197, startPoint y: 108, endPoint x: 176, endPoint y: 127, distance: 27.5
click at [176, 127] on span "[MEDICAL_DATA], muscle and back pain. [MEDICAL_DATA]. I believe the extra weigh…" at bounding box center [167, 118] width 281 height 29
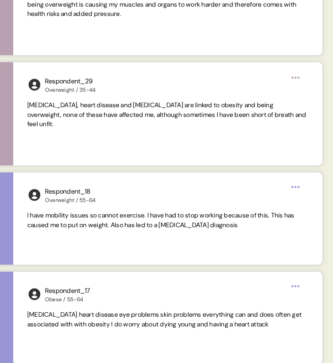
scroll to position [761, 0]
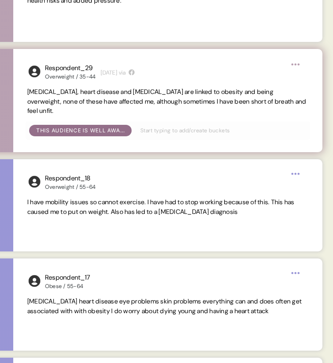
click at [122, 87] on span "[MEDICAL_DATA], heart disease and [MEDICAL_DATA] are linked to obesity and bein…" at bounding box center [167, 101] width 281 height 29
click at [176, 101] on span "[MEDICAL_DATA], heart disease and [MEDICAL_DATA] are linked to obesity and bein…" at bounding box center [166, 101] width 279 height 27
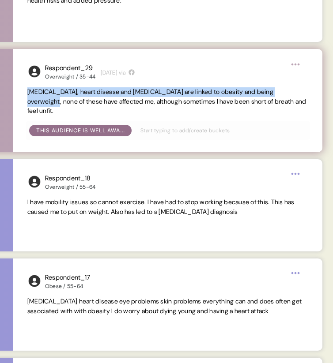
drag, startPoint x: 62, startPoint y: 101, endPoint x: 14, endPoint y: 96, distance: 48.4
click at [14, 96] on div "Respondent_29 Overweight / 35-44 [DATE] via [MEDICAL_DATA], heart disease and […" at bounding box center [167, 100] width 309 height 103
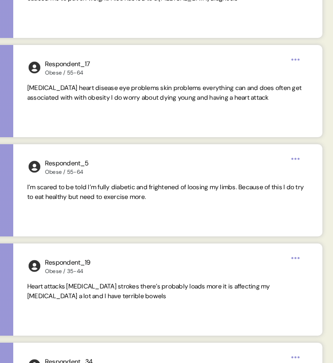
scroll to position [978, 0]
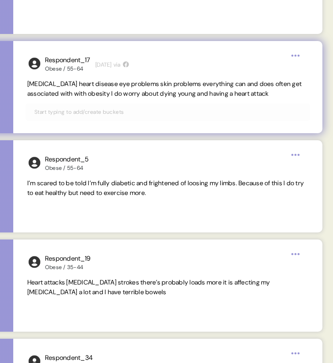
click at [119, 82] on span "[MEDICAL_DATA] heart disease eye problems skin problems everything can and does…" at bounding box center [164, 89] width 274 height 18
click at [144, 93] on span "[MEDICAL_DATA] heart disease eye problems skin problems everything can and does…" at bounding box center [164, 89] width 274 height 18
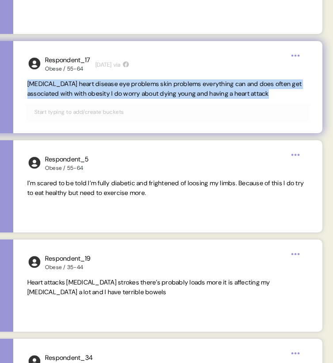
click at [144, 93] on span "[MEDICAL_DATA] heart disease eye problems skin problems everything can and does…" at bounding box center [164, 89] width 274 height 18
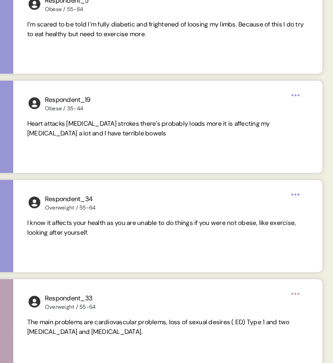
scroll to position [1138, 0]
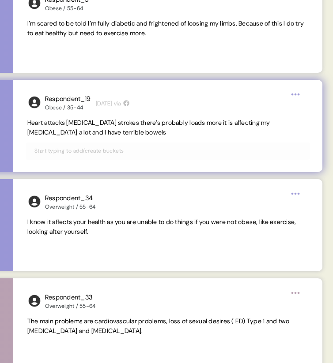
click at [89, 129] on span "Heart attacks [MEDICAL_DATA] strokes there’s probably loads more it is affectin…" at bounding box center [148, 128] width 243 height 18
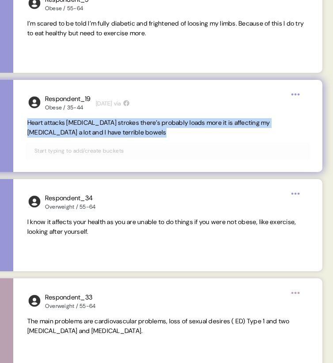
click at [89, 129] on span "Heart attacks [MEDICAL_DATA] strokes there’s probably loads more it is affectin…" at bounding box center [148, 128] width 243 height 18
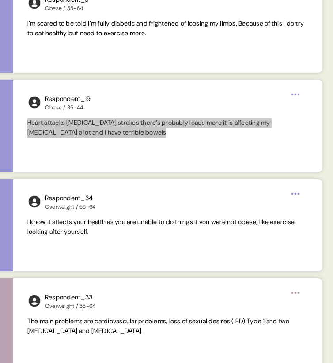
scroll to position [1178, 0]
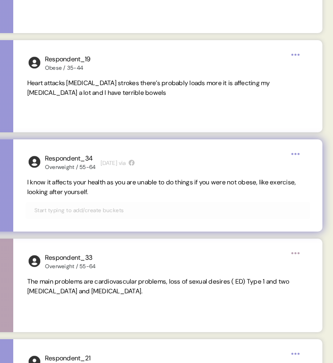
click at [87, 181] on span "I know it affects your health as you are unable to do things if you were not ob…" at bounding box center [161, 187] width 269 height 18
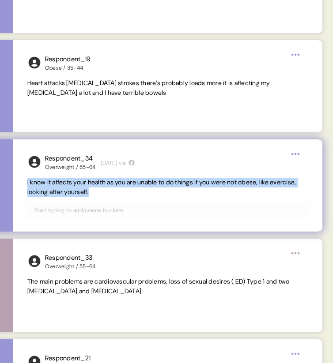
click at [87, 181] on span "I know it affects your health as you are unable to do things if you were not ob…" at bounding box center [161, 187] width 269 height 18
click at [136, 189] on span "I know it affects your health as you are unable to do things if you were not ob…" at bounding box center [167, 187] width 281 height 19
drag, startPoint x: 137, startPoint y: 190, endPoint x: 22, endPoint y: 185, distance: 114.8
click at [22, 185] on div "Respondent_34 Overweight / 55-64 [DATE] via I know it affects your health as yo…" at bounding box center [167, 185] width 309 height 92
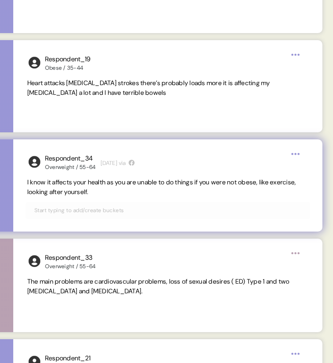
click at [81, 192] on span "I know it affects your health as you are unable to do things if you were not ob…" at bounding box center [161, 187] width 269 height 18
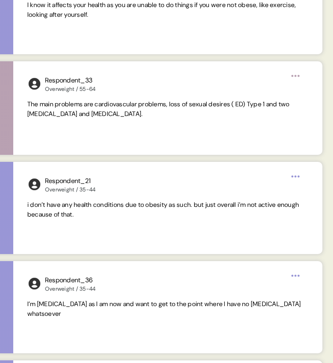
scroll to position [1355, 0]
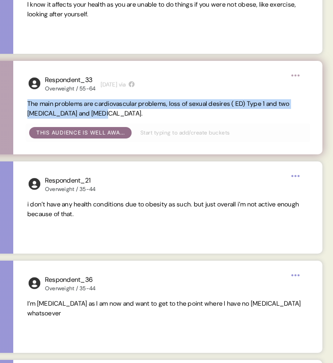
drag, startPoint x: 105, startPoint y: 113, endPoint x: 26, endPoint y: 106, distance: 78.3
click at [26, 106] on div "Respondent_33 Overweight / 55-64 [DATE] via The main problems are cardiovascula…" at bounding box center [167, 108] width 309 height 94
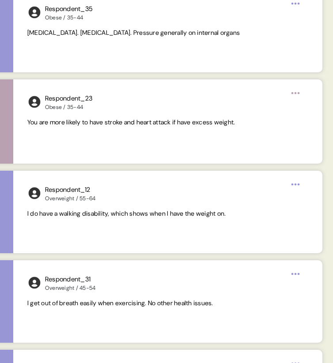
scroll to position [1879, 0]
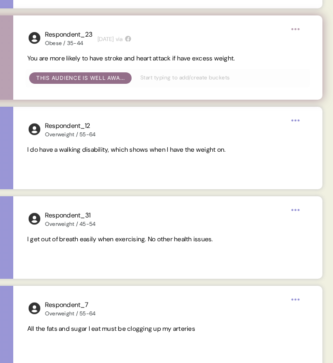
click at [159, 60] on span "You are more likely to have stroke and heart attack if have excess weight." at bounding box center [131, 58] width 208 height 8
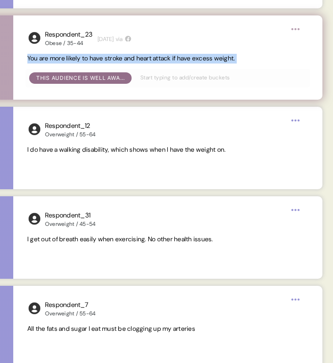
click at [159, 60] on span "You are more likely to have stroke and heart attack if have excess weight." at bounding box center [131, 58] width 208 height 8
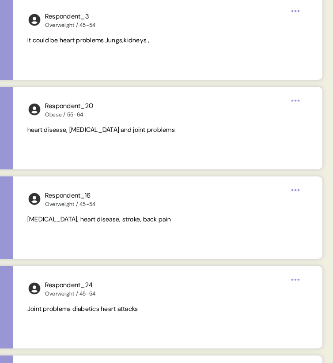
scroll to position [2597, 0]
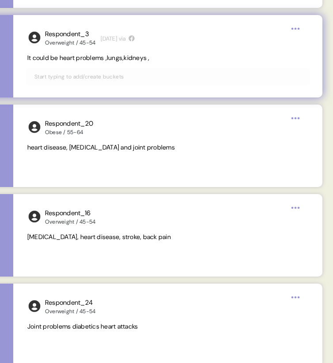
click at [105, 57] on span "It could be heart problems ,lungs,kidneys ," at bounding box center [88, 58] width 122 height 8
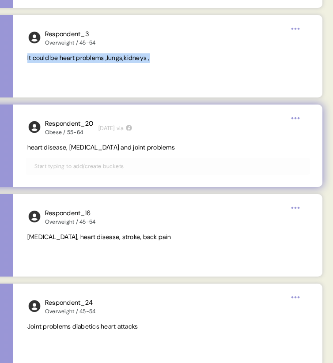
click at [86, 148] on span "heart disease, [MEDICAL_DATA] and joint problems" at bounding box center [100, 147] width 147 height 8
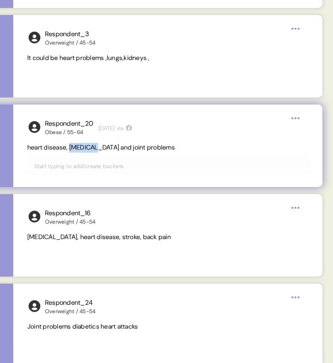
click at [86, 148] on span "heart disease, [MEDICAL_DATA] and joint problems" at bounding box center [100, 147] width 147 height 8
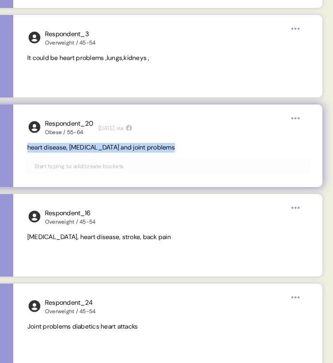
click at [86, 148] on span "heart disease, [MEDICAL_DATA] and joint problems" at bounding box center [100, 147] width 147 height 8
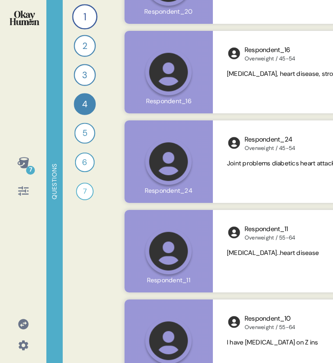
scroll to position [2740, 0]
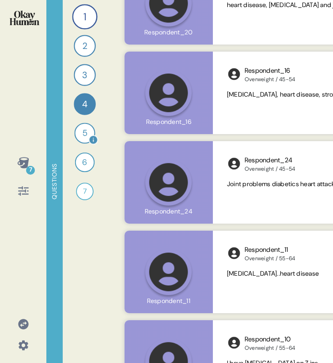
click at [84, 134] on div "5" at bounding box center [84, 133] width 21 height 21
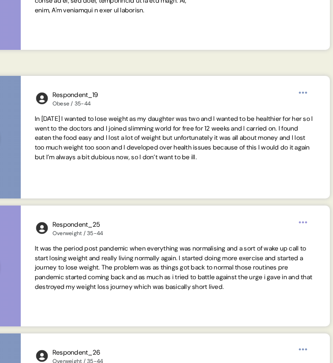
scroll to position [0, 199]
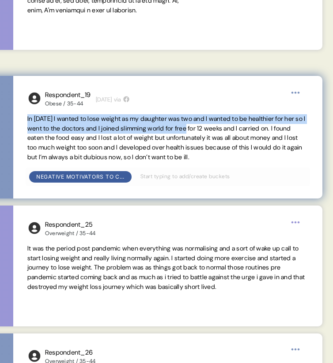
drag, startPoint x: 26, startPoint y: 119, endPoint x: 213, endPoint y: 125, distance: 186.7
click at [213, 125] on div "Respondent_19 Obese / 35-44 [DATE] via In [DATE] I wanted to lose weight as my …" at bounding box center [167, 137] width 309 height 123
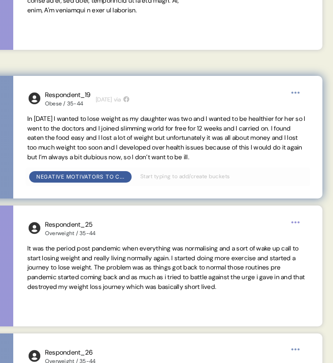
click at [243, 139] on span "In [DATE] I wanted to lose weight as my daughter was two and I wanted to be hea…" at bounding box center [166, 138] width 278 height 46
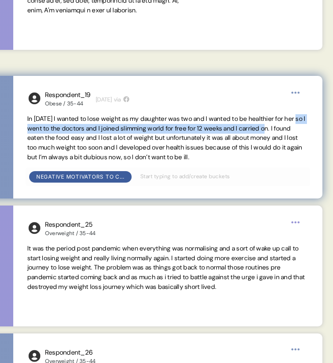
drag, startPoint x: 300, startPoint y: 128, endPoint x: 34, endPoint y: 130, distance: 265.5
click at [34, 130] on span "In [DATE] I wanted to lose weight as my daughter was two and I wanted to be hea…" at bounding box center [166, 138] width 278 height 46
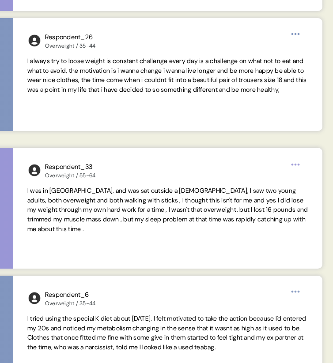
scroll to position [768, 0]
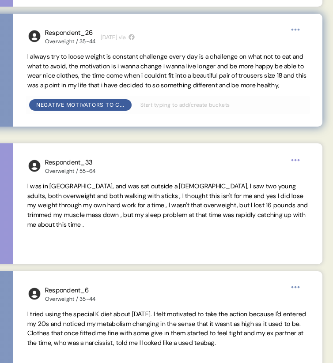
click at [55, 76] on span "I always try to loose weight is constant challenge every day is a challenge on …" at bounding box center [166, 70] width 279 height 37
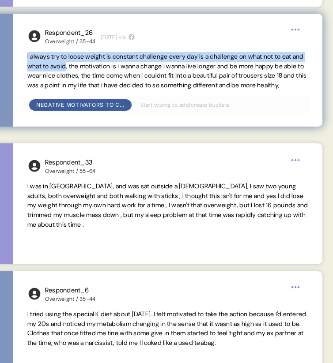
drag, startPoint x: 26, startPoint y: 57, endPoint x: 94, endPoint y: 69, distance: 68.1
click at [94, 69] on div "Respondent_26 Overweight / 35-44 [DATE] via I always try to loose weight is con…" at bounding box center [167, 70] width 309 height 113
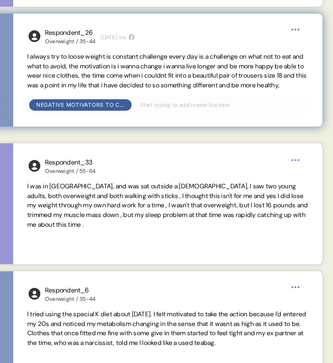
click at [95, 66] on span "I always try to loose weight is constant challenge every day is a challenge on …" at bounding box center [166, 70] width 279 height 37
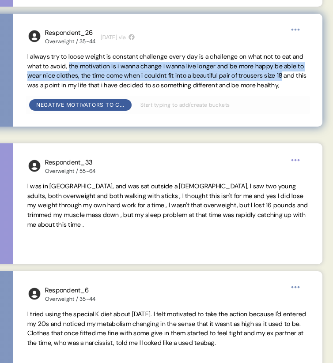
drag, startPoint x: 95, startPoint y: 66, endPoint x: 74, endPoint y: 88, distance: 30.9
click at [74, 88] on span "I always try to loose weight is constant challenge every day is a challenge on …" at bounding box center [166, 70] width 279 height 37
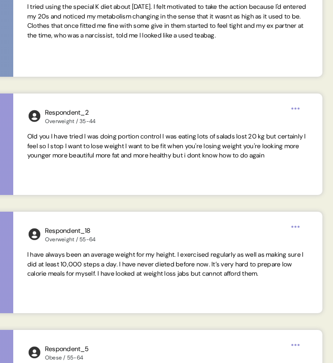
scroll to position [1075, 0]
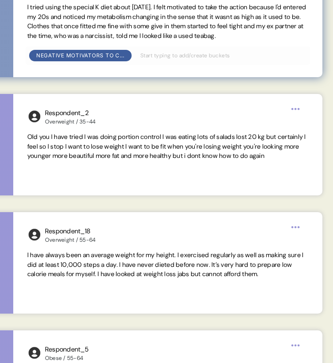
drag, startPoint x: 78, startPoint y: 26, endPoint x: 78, endPoint y: 44, distance: 18.5
click at [78, 41] on span "I tried using the special K diet about [DATE]. I felt motivated to take the act…" at bounding box center [167, 22] width 281 height 38
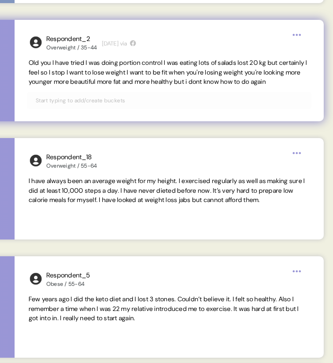
scroll to position [1150, 0]
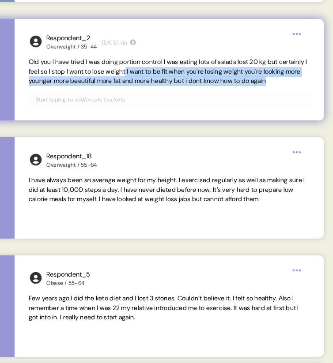
drag, startPoint x: 164, startPoint y: 70, endPoint x: 98, endPoint y: 88, distance: 67.6
click at [98, 86] on span "Old you I have tried I was doing portion control I was eating lots of salads lo…" at bounding box center [169, 71] width 281 height 29
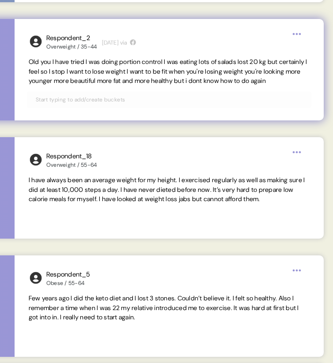
click at [169, 68] on span "Old you I have tried I was doing portion control I was eating lots of salads lo…" at bounding box center [168, 71] width 278 height 27
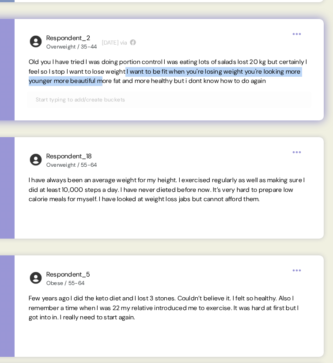
drag, startPoint x: 164, startPoint y: 71, endPoint x: 167, endPoint y: 80, distance: 10.2
click at [167, 80] on span "Old you I have tried I was doing portion control I was eating lots of salads lo…" at bounding box center [168, 71] width 278 height 27
click at [155, 79] on span "Old you I have tried I was doing portion control I was eating lots of salads lo…" at bounding box center [168, 71] width 278 height 27
drag, startPoint x: 165, startPoint y: 70, endPoint x: 172, endPoint y: 84, distance: 15.4
click at [172, 84] on span "Old you I have tried I was doing portion control I was eating lots of salads lo…" at bounding box center [168, 71] width 278 height 27
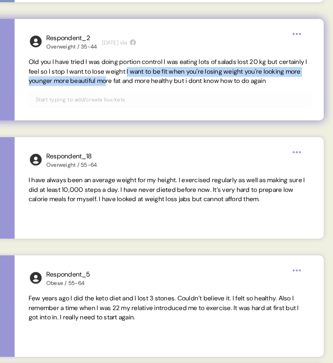
click at [168, 75] on span "Old you I have tried I was doing portion control I was eating lots of salads lo…" at bounding box center [168, 71] width 278 height 27
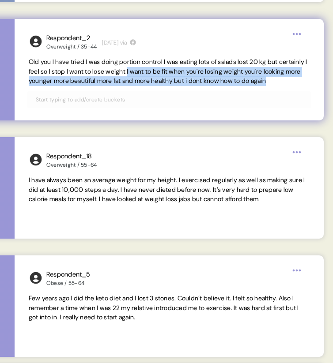
drag, startPoint x: 167, startPoint y: 71, endPoint x: 168, endPoint y: 86, distance: 15.0
click at [168, 86] on span "Old you I have tried I was doing portion control I was eating lots of salads lo…" at bounding box center [169, 71] width 281 height 29
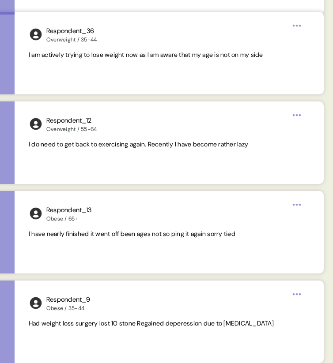
scroll to position [2840, 0]
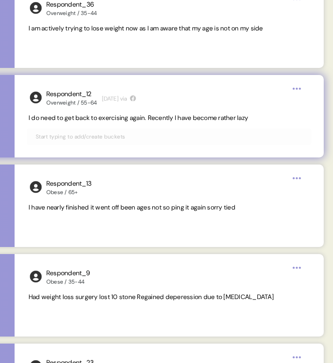
click at [157, 118] on span "I do need to get back to exercising again. Recently I have become rather lazy" at bounding box center [138, 118] width 219 height 8
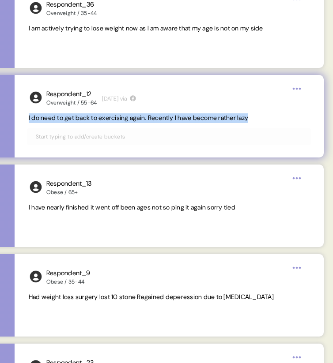
click at [157, 118] on span "I do need to get back to exercising again. Recently I have become rather lazy" at bounding box center [138, 118] width 219 height 8
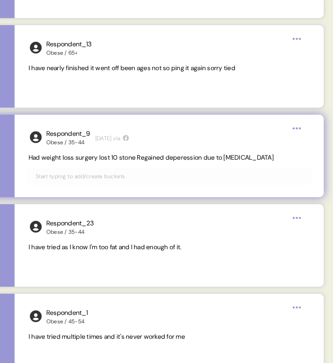
scroll to position [2980, 0]
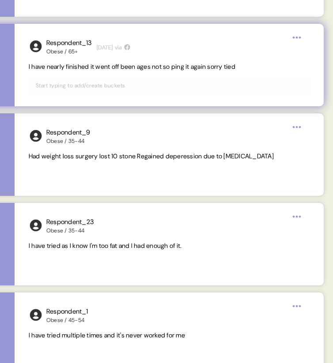
click at [176, 65] on span "I have nearly finished it went off been ages not so ping it again sorry tied" at bounding box center [132, 67] width 206 height 8
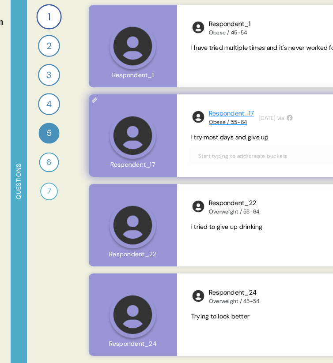
scroll to position [0, 0]
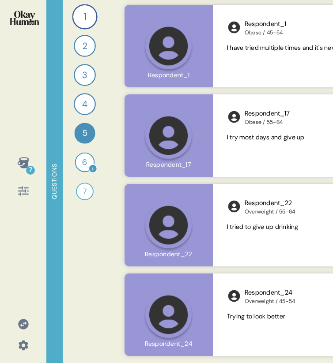
click at [83, 160] on div "6" at bounding box center [85, 163] width 20 height 20
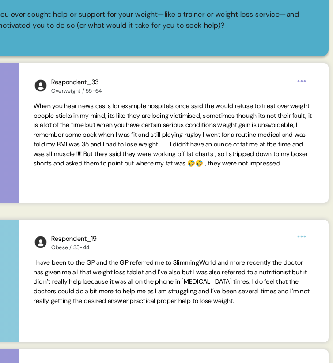
scroll to position [0, 199]
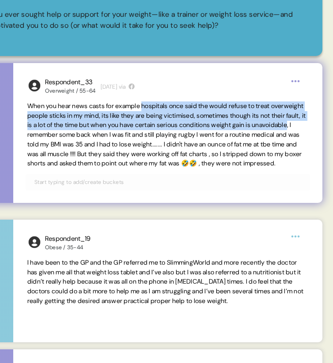
drag, startPoint x: 148, startPoint y: 107, endPoint x: 84, endPoint y: 135, distance: 69.7
click at [84, 135] on span "When you hear news casts for example hospitals once said the would refuse to tr…" at bounding box center [166, 135] width 278 height 66
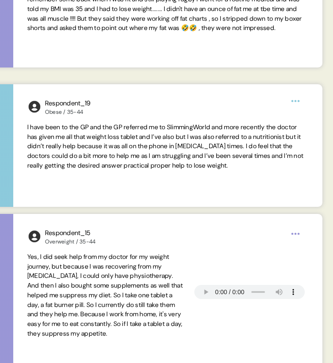
scroll to position [181, 0]
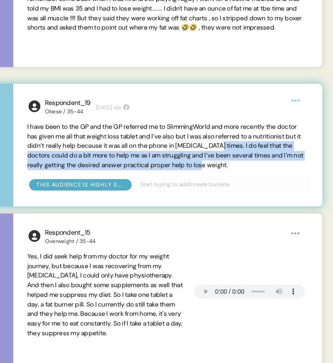
drag, startPoint x: 279, startPoint y: 146, endPoint x: 299, endPoint y: 168, distance: 29.7
click at [299, 168] on span "I have been to the GP and the GP referred me to SlimmingWorld and more recently…" at bounding box center [167, 146] width 281 height 48
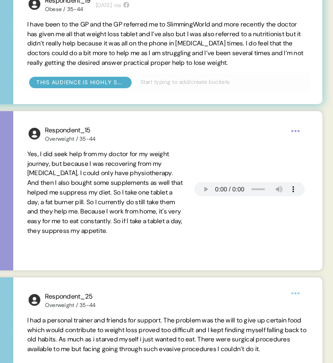
scroll to position [285, 0]
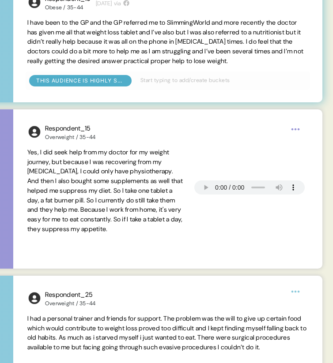
click at [228, 47] on span "I have been to the GP and the GP referred me to SlimmingWorld and more recently…" at bounding box center [165, 42] width 276 height 46
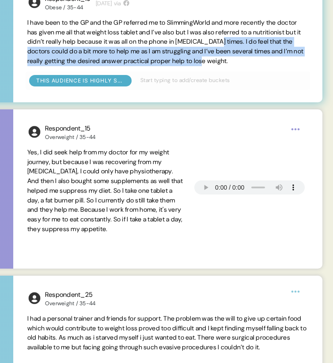
drag, startPoint x: 279, startPoint y: 41, endPoint x: 297, endPoint y: 60, distance: 25.6
click at [297, 60] on span "I have been to the GP and the GP referred me to SlimmingWorld and more recently…" at bounding box center [167, 42] width 281 height 48
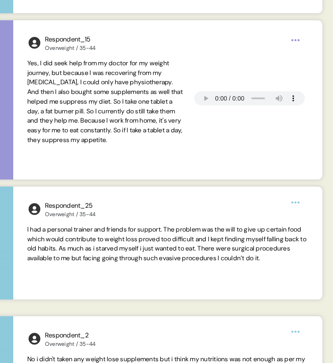
scroll to position [374, 0]
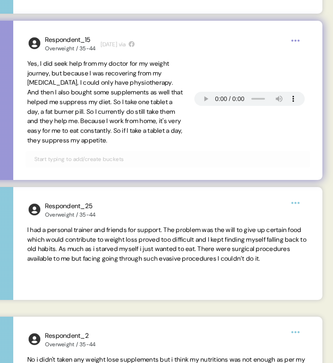
click at [107, 100] on span "Yes, I did seek help from my doctor for my weight journey, but because I was re…" at bounding box center [104, 102] width 155 height 85
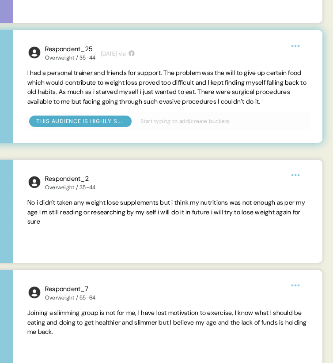
scroll to position [534, 0]
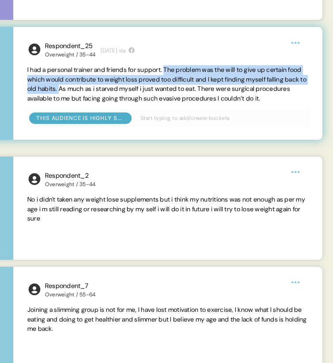
drag, startPoint x: 174, startPoint y: 69, endPoint x: 105, endPoint y: 90, distance: 72.3
click at [105, 90] on span "I had a personal trainer and friends for support. The problem was the will to g…" at bounding box center [166, 84] width 279 height 37
click at [105, 87] on span "I had a personal trainer and friends for support. The problem was the will to g…" at bounding box center [166, 84] width 279 height 37
drag, startPoint x: 105, startPoint y: 89, endPoint x: 20, endPoint y: 73, distance: 86.2
click at [20, 73] on div "Respondent_25 Overweight / 35-44 [DATE] via I had a personal trainer and friend…" at bounding box center [167, 83] width 309 height 113
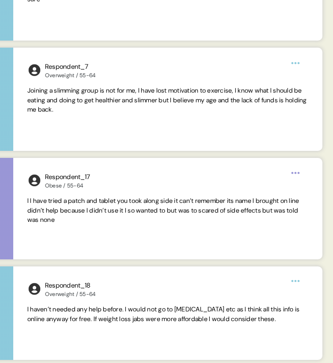
scroll to position [759, 0]
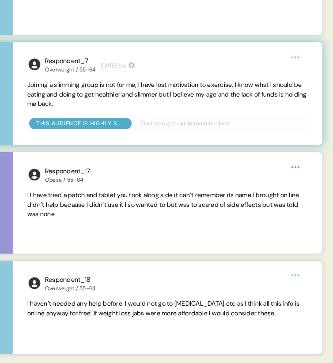
click at [112, 111] on div "Respondent_7 Overweight / 55-64 [DATE] via Joining a slimming group is not for …" at bounding box center [167, 93] width 309 height 103
click at [120, 93] on span "Joining a slimming group is not for me, I have lost motivation to exercise, l k…" at bounding box center [166, 94] width 279 height 27
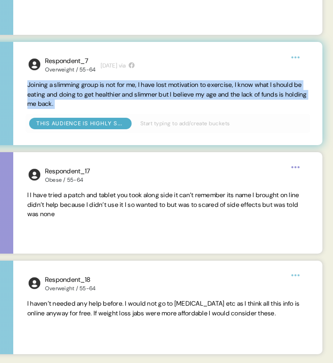
click at [120, 93] on span "Joining a slimming group is not for me, I have lost motivation to exercise, l k…" at bounding box center [166, 94] width 279 height 27
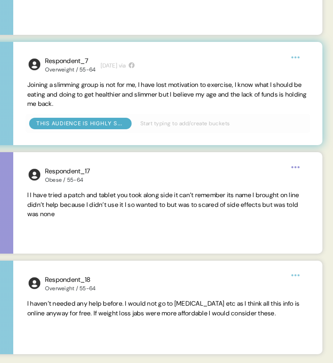
click at [177, 92] on span "Joining a slimming group is not for me, I have lost motivation to exercise, l k…" at bounding box center [166, 94] width 279 height 27
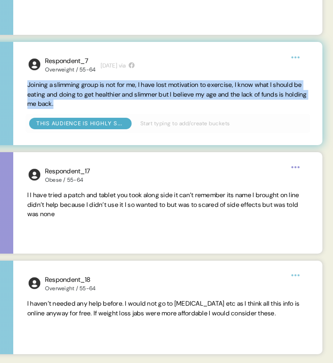
drag, startPoint x: 28, startPoint y: 84, endPoint x: 117, endPoint y: 101, distance: 90.7
click at [118, 101] on span "Joining a slimming group is not for me, I have lost motivation to exercise, l k…" at bounding box center [167, 94] width 281 height 29
click at [89, 99] on span "Joining a slimming group is not for me, I have lost motivation to exercise, l k…" at bounding box center [167, 94] width 281 height 29
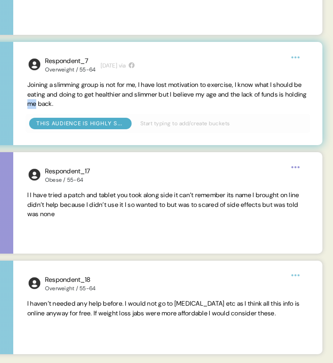
click at [89, 99] on span "Joining a slimming group is not for me, I have lost motivation to exercise, l k…" at bounding box center [167, 94] width 281 height 29
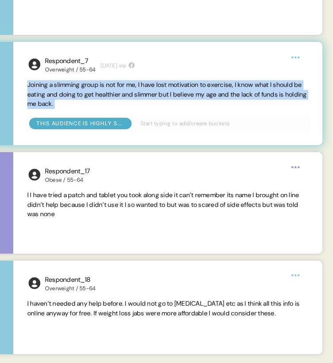
click at [89, 99] on span "Joining a slimming group is not for me, I have lost motivation to exercise, l k…" at bounding box center [167, 94] width 281 height 29
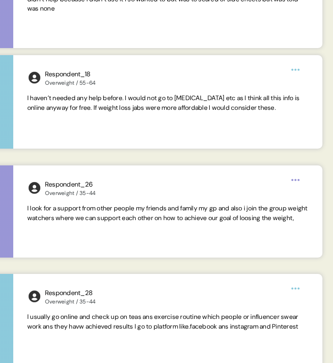
scroll to position [0, 191]
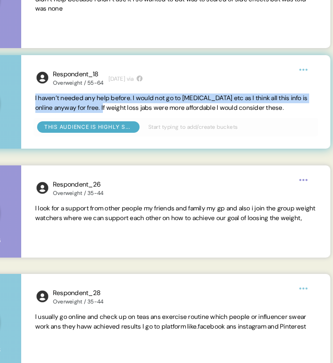
drag, startPoint x: 137, startPoint y: 109, endPoint x: 27, endPoint y: 101, distance: 110.6
click at [27, 101] on div "Respondent_18 Overweight / 55-64 [DATE] via I haven’t needed any help before. I…" at bounding box center [175, 102] width 309 height 94
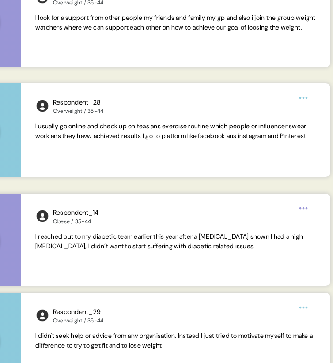
scroll to position [1156, 0]
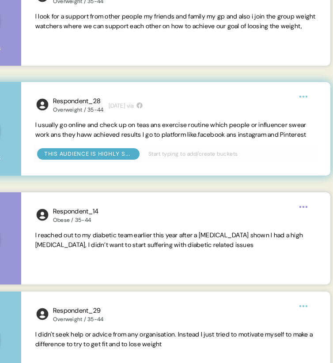
click at [63, 131] on span "I usually go online and check up on teas ans exercise routine which people or i…" at bounding box center [170, 130] width 271 height 18
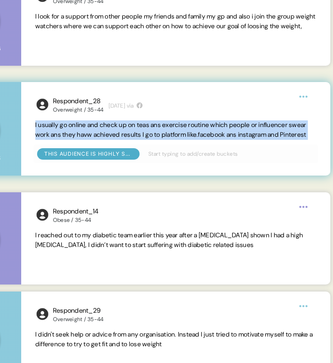
click at [63, 131] on span "I usually go online and check up on teas ans exercise routine which people or i…" at bounding box center [170, 130] width 271 height 18
click at [96, 151] on div "Respondent_28 Overweight / 35-44 [DATE] via I usually go online and check up on…" at bounding box center [175, 129] width 309 height 94
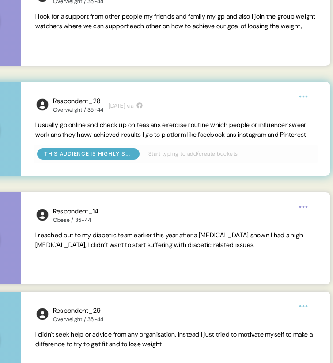
click at [54, 129] on span "I usually go online and check up on teas ans exercise routine which people or i…" at bounding box center [170, 130] width 271 height 18
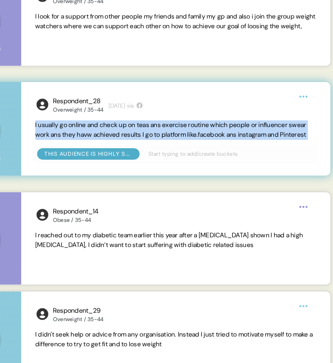
click at [54, 129] on span "I usually go online and check up on teas ans exercise routine which people or i…" at bounding box center [170, 130] width 271 height 18
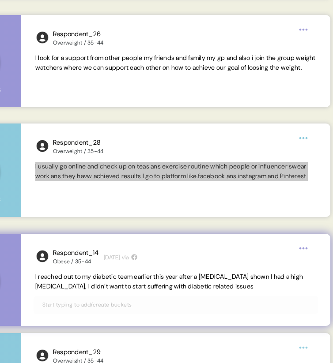
scroll to position [1104, 0]
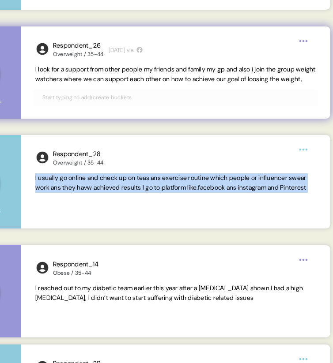
click at [84, 75] on span "I look for a support from other people my friends and family my gp and also i j…" at bounding box center [175, 74] width 280 height 18
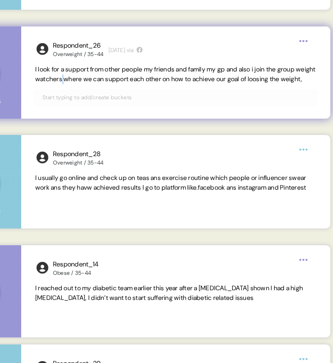
click at [84, 75] on span "I look for a support from other people my friends and family my gp and also i j…" at bounding box center [175, 74] width 280 height 18
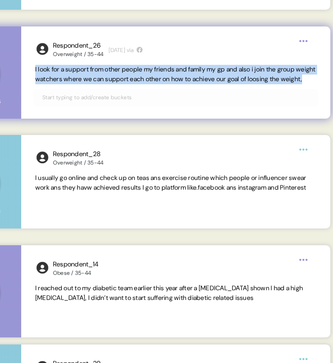
click at [84, 75] on span "I look for a support from other people my friends and family my gp and also i j…" at bounding box center [175, 74] width 280 height 18
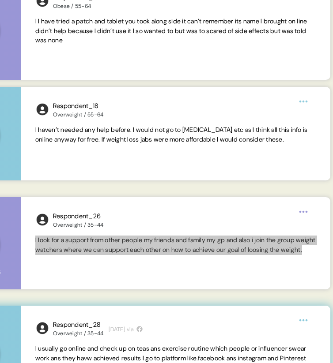
scroll to position [917, 0]
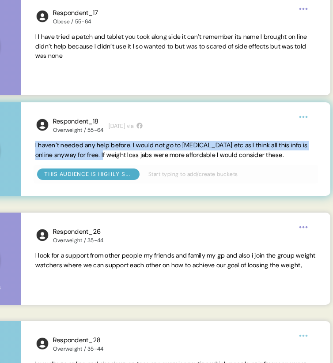
drag, startPoint x: 138, startPoint y: 155, endPoint x: 22, endPoint y: 144, distance: 115.6
click at [22, 144] on div "Respondent_18 Overweight / 55-64 [DATE] via I haven’t needed any help before. I…" at bounding box center [175, 149] width 309 height 94
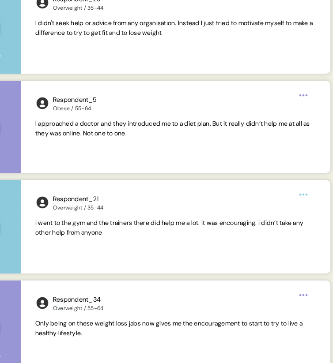
scroll to position [1469, 0]
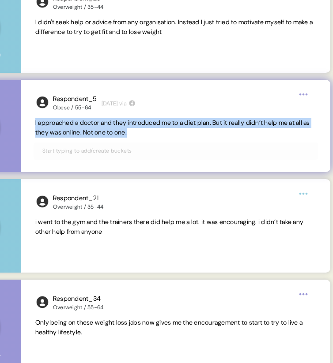
drag, startPoint x: 157, startPoint y: 129, endPoint x: 35, endPoint y: 125, distance: 121.4
click at [35, 125] on span "I approached a doctor and they introduced me to a diet plan. But it really didn…" at bounding box center [175, 127] width 281 height 19
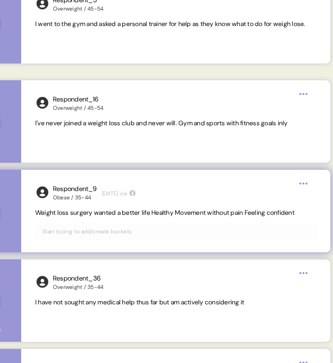
scroll to position [1966, 0]
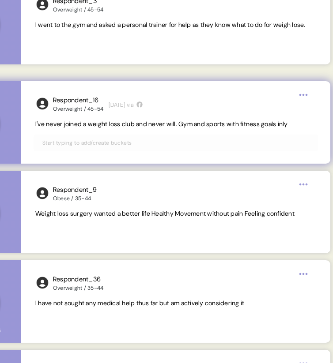
click at [109, 124] on span "I've never joined a weight loss club and never will. Gym and sports with fitnes…" at bounding box center [161, 124] width 252 height 8
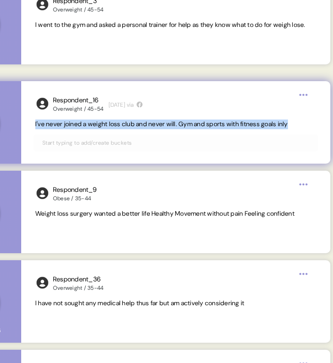
click at [109, 124] on span "I've never joined a weight loss club and never will. Gym and sports with fitnes…" at bounding box center [161, 124] width 252 height 8
click at [159, 125] on span "I've never joined a weight loss club and never will. Gym and sports with fitnes…" at bounding box center [161, 124] width 252 height 8
drag, startPoint x: 185, startPoint y: 123, endPoint x: 33, endPoint y: 127, distance: 151.8
click at [33, 127] on div "Respondent_16 Overweight / 45-54 [DATE] via I've never joined a weight loss clu…" at bounding box center [175, 122] width 309 height 82
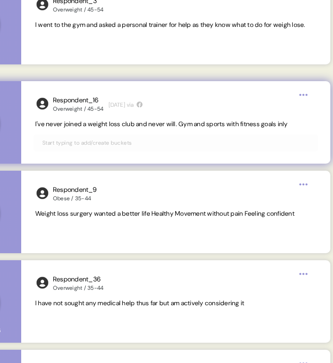
click at [216, 124] on span "I've never joined a weight loss club and never will. Gym and sports with fitnes…" at bounding box center [161, 124] width 252 height 8
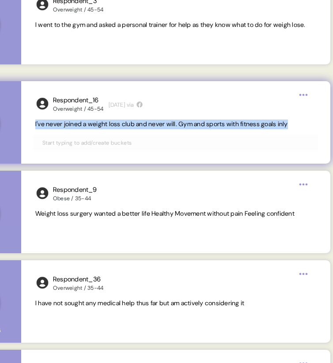
click at [216, 124] on span "I've never joined a weight loss club and never will. Gym and sports with fitnes…" at bounding box center [161, 124] width 252 height 8
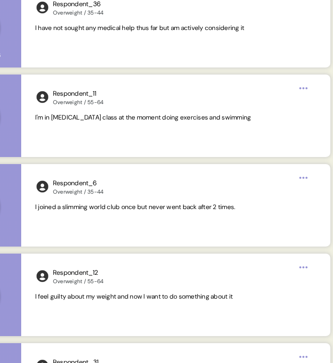
scroll to position [2241, 0]
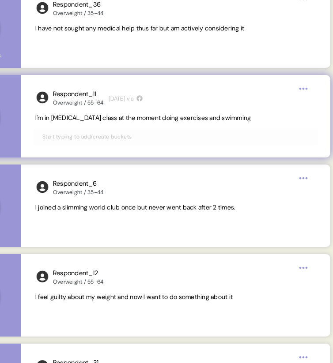
click at [100, 120] on span "I'm in [MEDICAL_DATA] class at the moment doing exercises and swimming" at bounding box center [143, 118] width 216 height 8
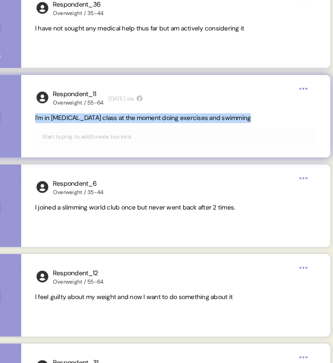
click at [100, 120] on span "I'm in [MEDICAL_DATA] class at the moment doing exercises and swimming" at bounding box center [143, 118] width 216 height 8
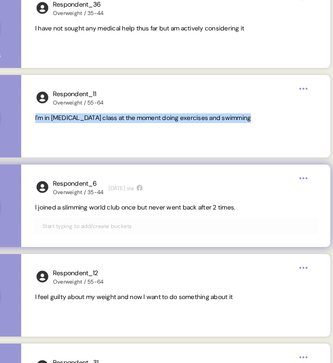
click at [133, 207] on span "I joined a slimming world club once but never went back after 2 times." at bounding box center [135, 207] width 200 height 8
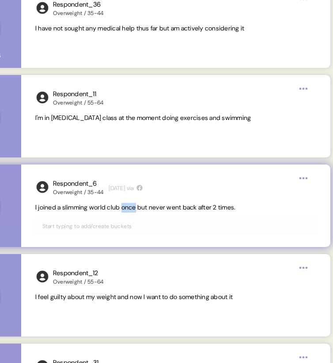
click at [133, 207] on span "I joined a slimming world club once but never went back after 2 times." at bounding box center [135, 207] width 200 height 8
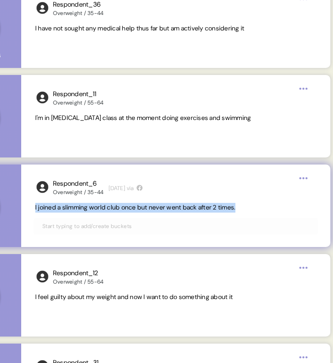
click at [133, 207] on span "I joined a slimming world club once but never went back after 2 times." at bounding box center [135, 207] width 200 height 8
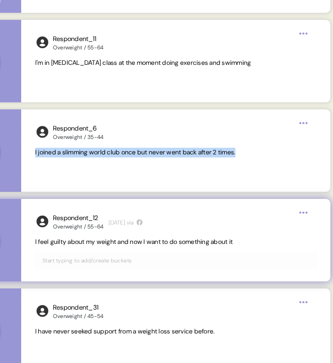
scroll to position [2310, 0]
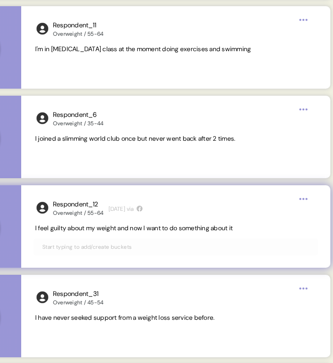
click at [131, 229] on span "I feel guilty about my weight and now I want to do something about it" at bounding box center [133, 228] width 197 height 8
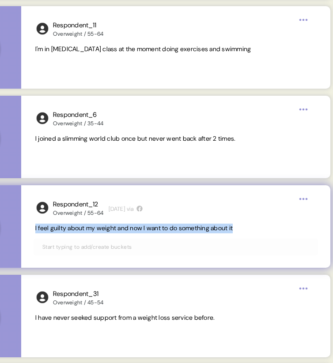
click at [131, 229] on span "I feel guilty about my weight and now I want to do something about it" at bounding box center [133, 228] width 197 height 8
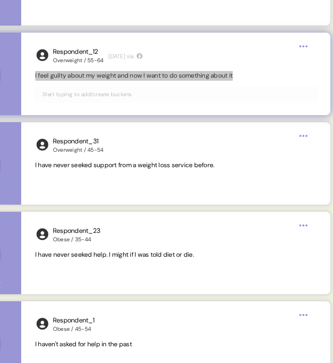
scroll to position [2467, 0]
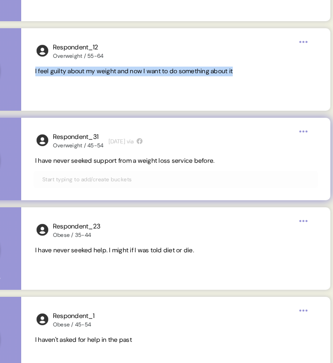
click at [138, 157] on span "I have never seeked support from a weight loss service before." at bounding box center [125, 161] width 180 height 8
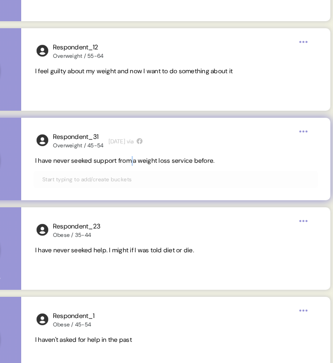
click at [138, 157] on span "I have never seeked support from a weight loss service before." at bounding box center [125, 161] width 180 height 8
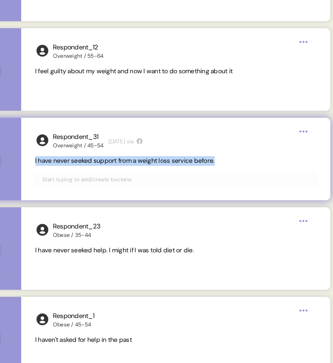
click at [138, 157] on span "I have never seeked support from a weight loss service before." at bounding box center [125, 161] width 180 height 8
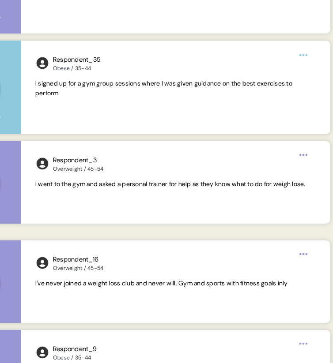
scroll to position [1676, 0]
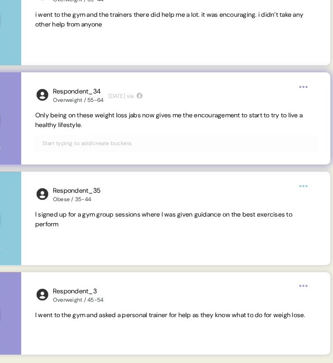
click at [86, 126] on span "Only being on these weight loss jabs now gives me the encouragement to start to…" at bounding box center [168, 120] width 267 height 18
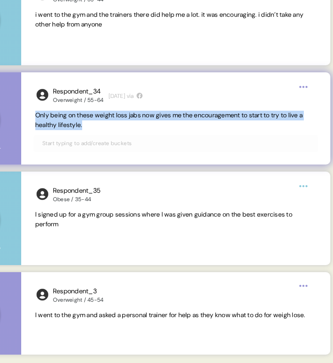
click at [86, 126] on span "Only being on these weight loss jabs now gives me the encouragement to start to…" at bounding box center [168, 120] width 267 height 18
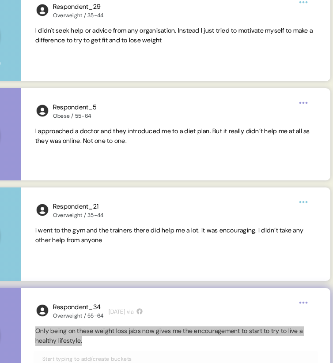
scroll to position [1396, 0]
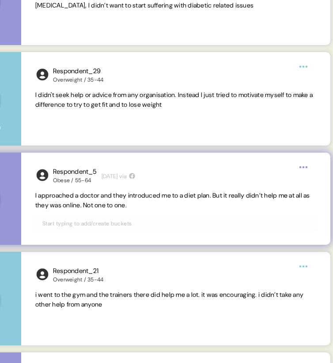
click at [124, 197] on span "I approached a doctor and they introduced me to a diet plan. But it really didn…" at bounding box center [172, 200] width 274 height 18
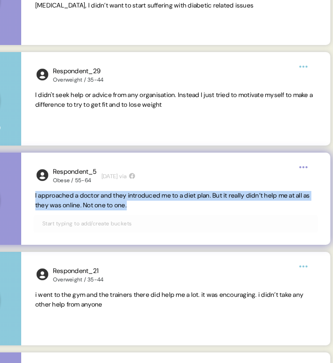
click at [124, 197] on span "I approached a doctor and they introduced me to a diet plan. But it really didn…" at bounding box center [172, 200] width 274 height 18
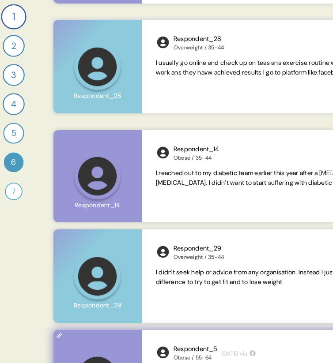
scroll to position [0, 0]
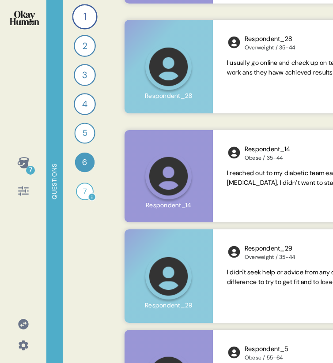
click at [82, 185] on div "7" at bounding box center [85, 192] width 18 height 18
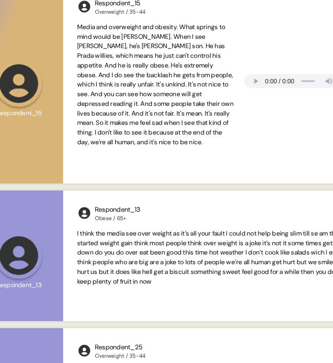
scroll to position [126, 0]
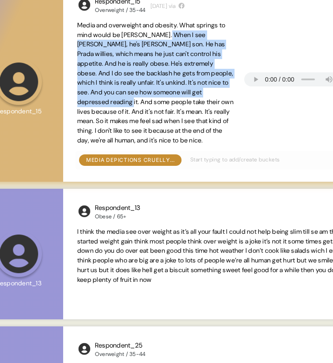
drag, startPoint x: 175, startPoint y: 35, endPoint x: 106, endPoint y: 103, distance: 97.0
click at [106, 103] on span "Media and overweight and obesity. What springs to mind would be [PERSON_NAME]. …" at bounding box center [155, 82] width 156 height 123
click at [105, 103] on span "Media and overweight and obesity. What springs to mind would be [PERSON_NAME]. …" at bounding box center [155, 82] width 156 height 123
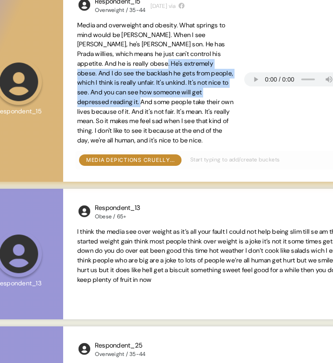
drag, startPoint x: 134, startPoint y: 64, endPoint x: 118, endPoint y: 103, distance: 41.8
click at [118, 103] on span "Media and overweight and obesity. What springs to mind would be [PERSON_NAME]. …" at bounding box center [155, 82] width 156 height 123
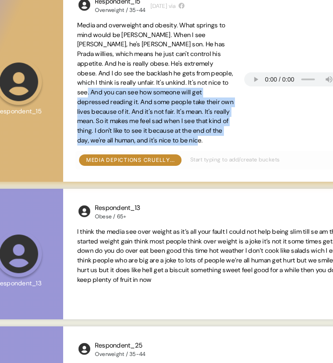
drag, startPoint x: 79, startPoint y: 92, endPoint x: 250, endPoint y: 145, distance: 178.6
click at [250, 145] on div "Media and overweight and obesity. What springs to mind would be [PERSON_NAME]. …" at bounding box center [217, 83] width 281 height 125
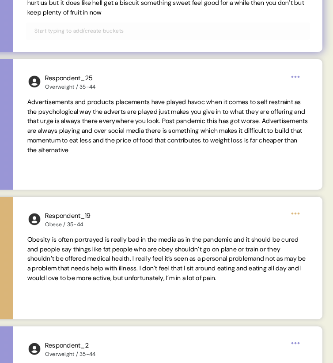
scroll to position [404, 0]
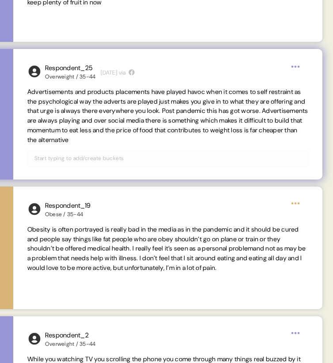
click at [176, 107] on span "Advertisements and products placements have played havoc when it comes to self …" at bounding box center [167, 116] width 281 height 56
click at [68, 135] on span "Advertisements and products placements have played havoc when it comes to self …" at bounding box center [167, 116] width 281 height 58
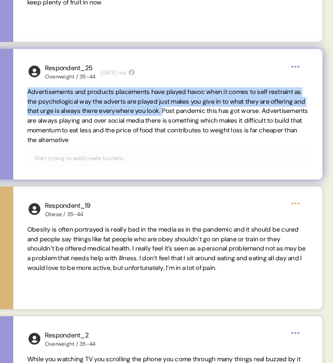
drag, startPoint x: 235, startPoint y: 111, endPoint x: 29, endPoint y: 93, distance: 206.8
click at [29, 93] on span "Advertisements and products placements have played havoc when it comes to self …" at bounding box center [167, 116] width 281 height 56
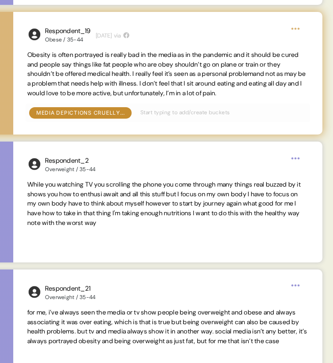
scroll to position [579, 0]
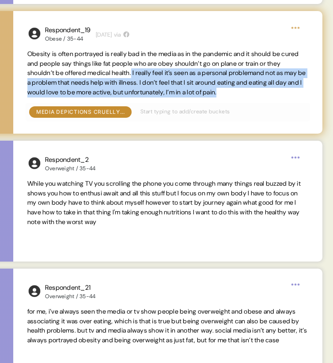
drag, startPoint x: 153, startPoint y: 72, endPoint x: 303, endPoint y: 90, distance: 150.5
click at [303, 90] on span "Obesity is often portrayed is really bad in the media as in the pandemic and it…" at bounding box center [167, 73] width 281 height 48
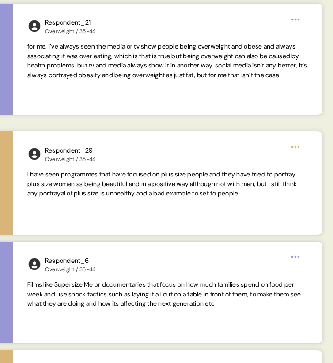
scroll to position [852, 0]
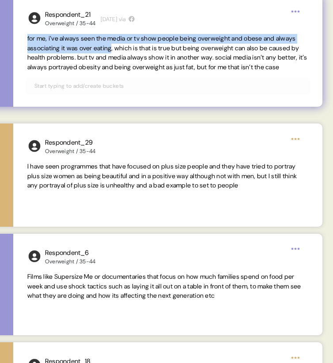
drag, startPoint x: 139, startPoint y: 49, endPoint x: 19, endPoint y: 43, distance: 120.1
click at [19, 43] on div "Respondent_21 Overweight / 35-44 [DATE] via for me, i’ve always seen the media …" at bounding box center [167, 51] width 309 height 111
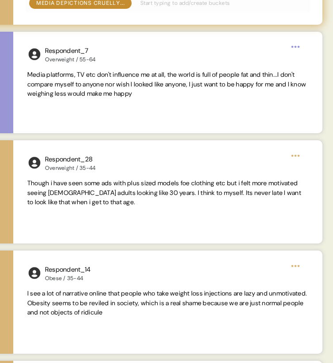
scroll to position [1300, 0]
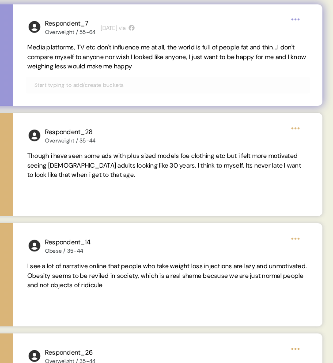
click at [105, 56] on span "Media platforms, TV etc don't influence me at all, the world is full of people …" at bounding box center [166, 56] width 278 height 27
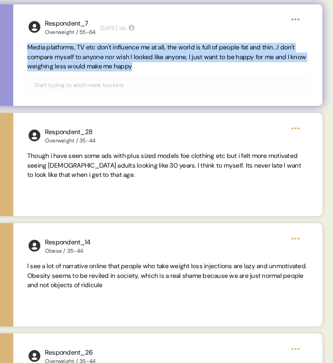
click at [105, 56] on span "Media platforms, TV etc don't influence me at all, the world is full of people …" at bounding box center [166, 56] width 278 height 27
click at [148, 57] on span "Media platforms, TV etc don't influence me at all, the world is full of people …" at bounding box center [166, 56] width 278 height 27
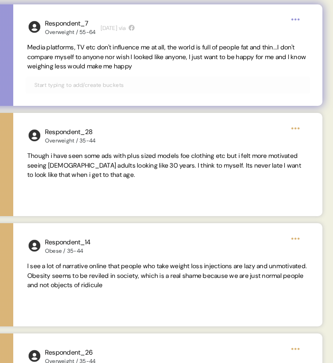
click at [138, 57] on span "Media platforms, TV etc don't influence me at all, the world is full of people …" at bounding box center [166, 56] width 278 height 27
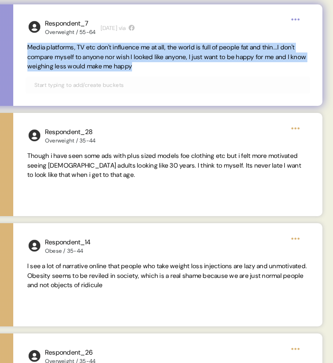
click at [138, 57] on span "Media platforms, TV etc don't influence me at all, the world is full of people …" at bounding box center [166, 56] width 278 height 27
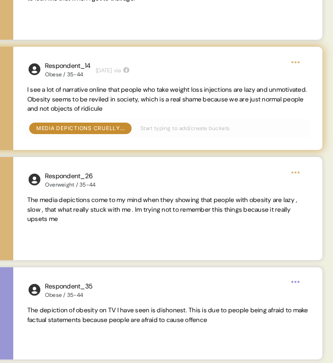
scroll to position [1478, 0]
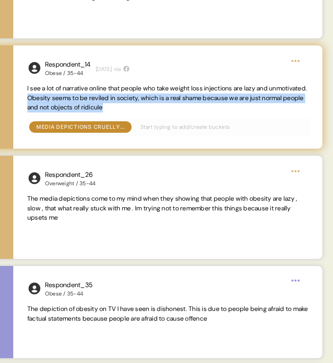
drag, startPoint x: 178, startPoint y: 107, endPoint x: 70, endPoint y: 99, distance: 108.8
click at [70, 99] on span "I see a lot of narrative online that people who take weight loss injections are…" at bounding box center [167, 98] width 281 height 29
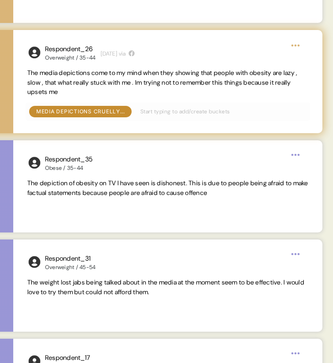
scroll to position [1612, 0]
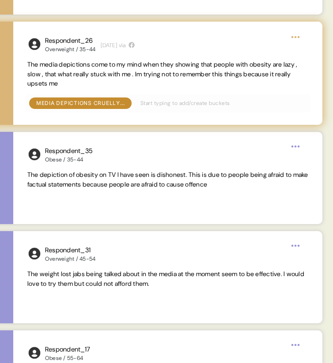
click at [107, 63] on span "The media depictions come to my mind when they showing that people with obesity…" at bounding box center [162, 73] width 270 height 27
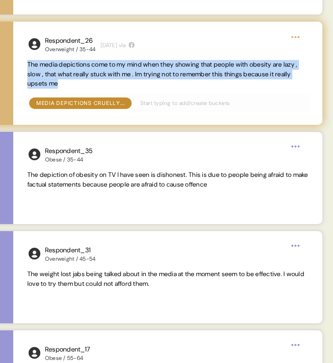
drag, startPoint x: 26, startPoint y: 64, endPoint x: 158, endPoint y: 81, distance: 132.5
click at [158, 81] on div "Respondent_26 Overweight / 35-44 [DATE] via The media depictions come to my min…" at bounding box center [167, 73] width 309 height 103
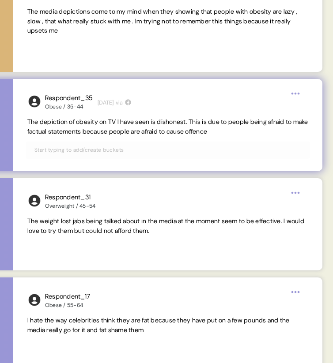
click at [99, 126] on span "The depiction of obesity on TV I have seen is dishonest. This is due to people …" at bounding box center [167, 127] width 281 height 18
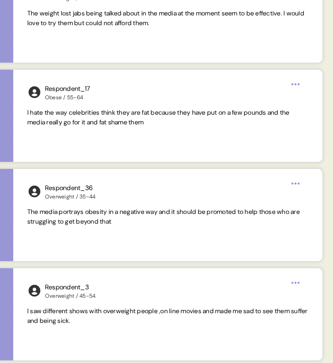
scroll to position [1874, 0]
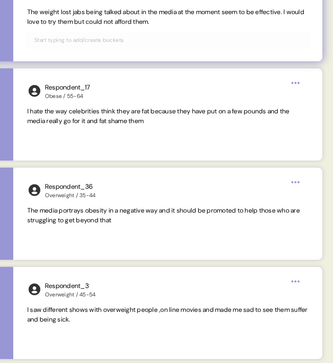
click at [296, 12] on span "The weight lost jabs being talked about in the media at the moment seem to be e…" at bounding box center [165, 17] width 277 height 18
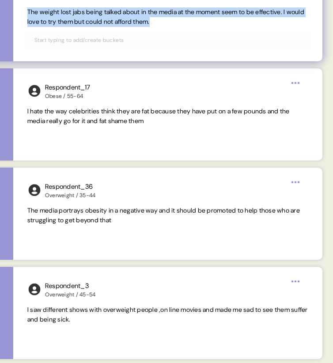
click at [296, 12] on span "The weight lost jabs being talked about in the media at the moment seem to be e…" at bounding box center [165, 17] width 277 height 18
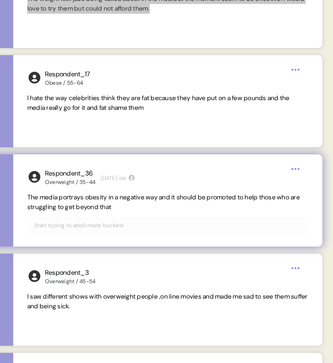
scroll to position [1893, 0]
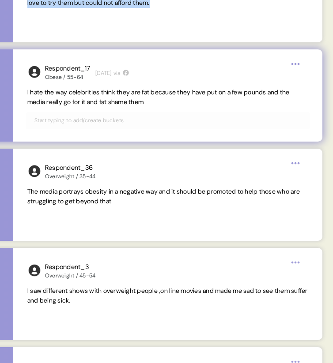
click at [131, 92] on span "I hate the way celebrities think they are fat because they have put on a few po…" at bounding box center [158, 97] width 262 height 18
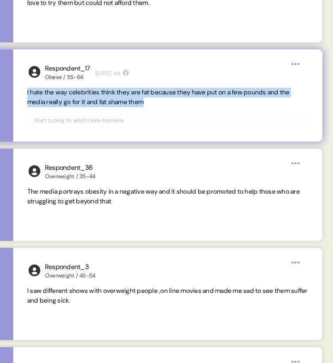
click at [131, 92] on span "I hate the way celebrities think they are fat because they have put on a few po…" at bounding box center [158, 97] width 262 height 18
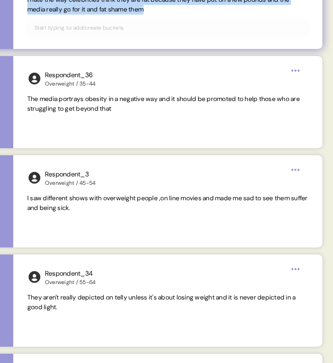
scroll to position [1986, 0]
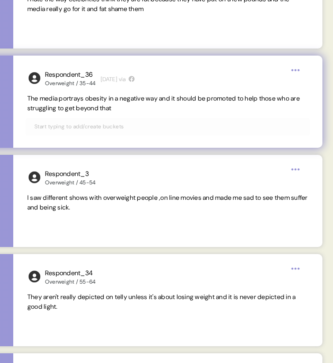
click at [79, 99] on span "The media portrays obesity in a negative way and it should be promoted to help …" at bounding box center [163, 103] width 272 height 18
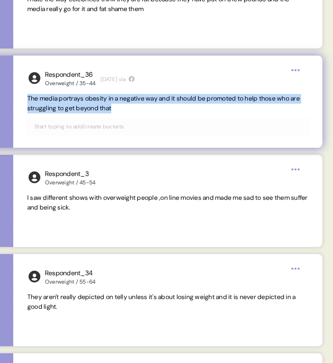
click at [79, 99] on span "The media portrays obesity in a negative way and it should be promoted to help …" at bounding box center [163, 103] width 272 height 18
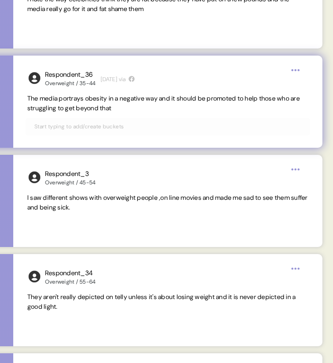
click at [161, 109] on span "The media portrays obesity in a negative way and it should be promoted to help …" at bounding box center [167, 103] width 281 height 19
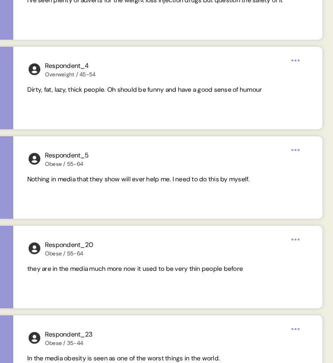
scroll to position [2384, 0]
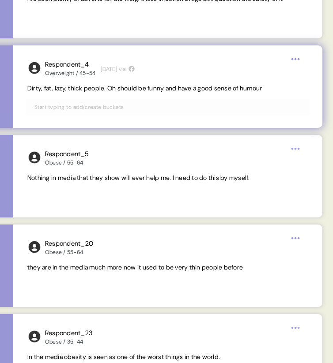
click at [69, 90] on span "Dirty, fat, lazy, thick people. Oh should be funny and have a good sense of hum…" at bounding box center [144, 88] width 235 height 8
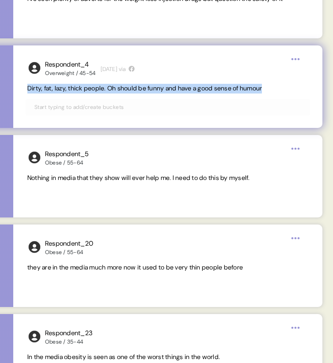
click at [69, 90] on span "Dirty, fat, lazy, thick people. Oh should be funny and have a good sense of hum…" at bounding box center [144, 88] width 235 height 8
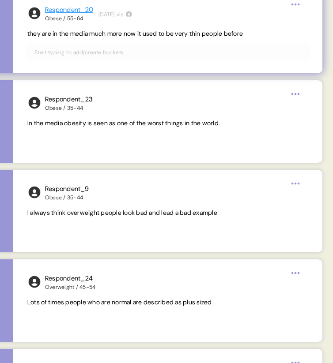
scroll to position [2620, 0]
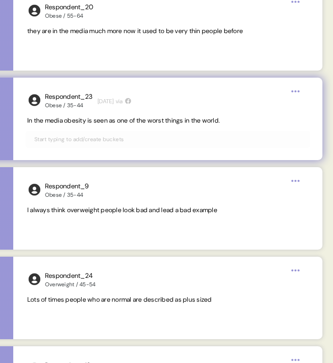
click at [137, 123] on span "In the media obesity is seen as one of the worst things in the world." at bounding box center [123, 120] width 192 height 8
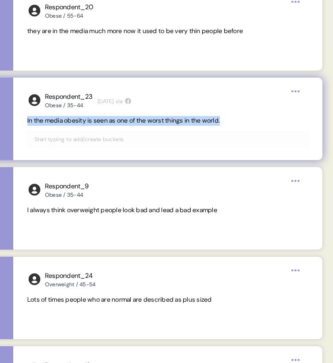
click at [137, 123] on span "In the media obesity is seen as one of the worst things in the world." at bounding box center [123, 120] width 192 height 8
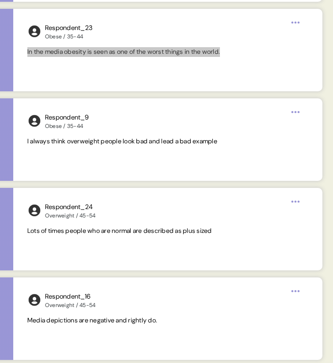
scroll to position [2687, 0]
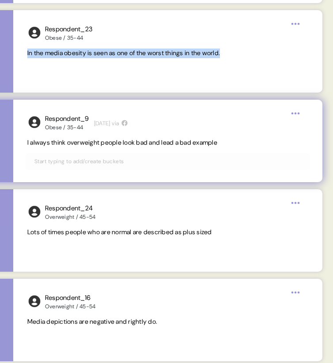
click at [130, 142] on span "I always think overweight people look bad and lead a bad example" at bounding box center [122, 142] width 190 height 8
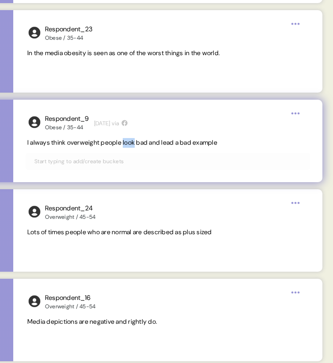
click at [130, 142] on span "I always think overweight people look bad and lead a bad example" at bounding box center [122, 142] width 190 height 8
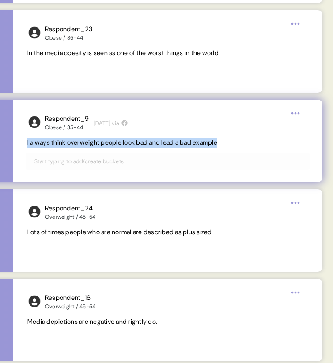
click at [130, 142] on span "I always think overweight people look bad and lead a bad example" at bounding box center [122, 142] width 190 height 8
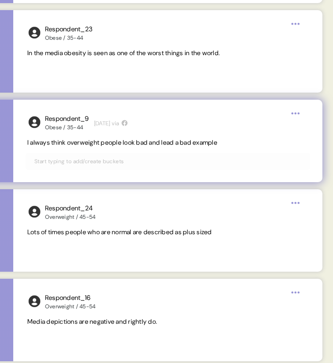
click at [138, 153] on div at bounding box center [168, 161] width 284 height 17
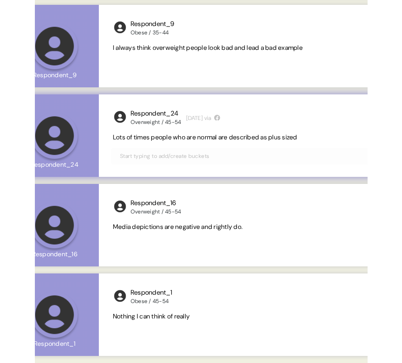
scroll to position [0, 144]
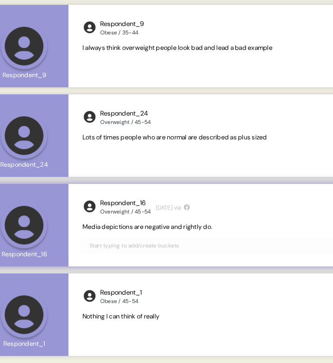
click at [174, 228] on span "Media depictions are negative and rightly do." at bounding box center [147, 227] width 130 height 8
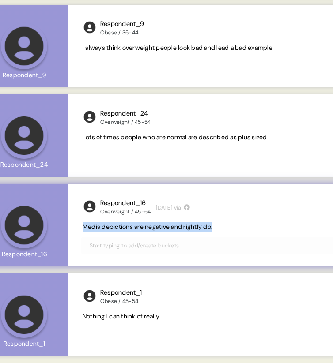
click at [174, 228] on span "Media depictions are negative and rightly do." at bounding box center [147, 227] width 130 height 8
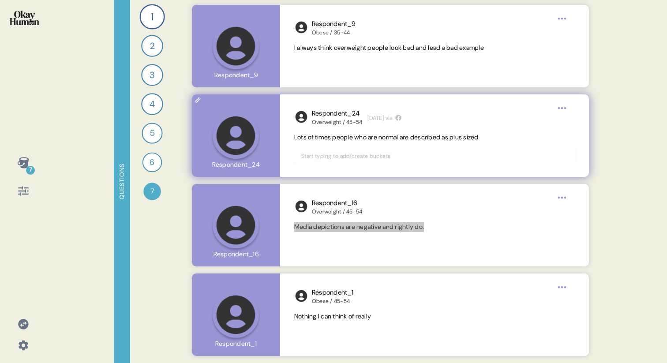
scroll to position [0, 0]
